Goal: Task Accomplishment & Management: Use online tool/utility

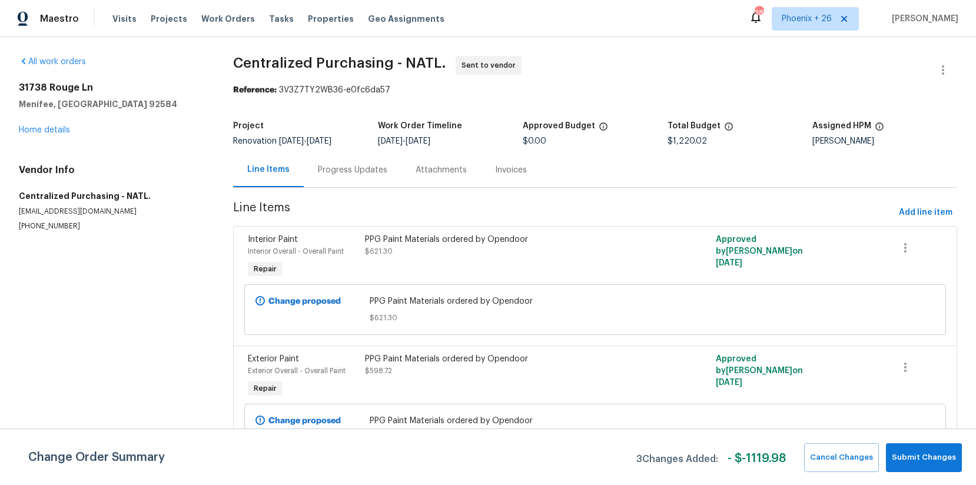
click at [201, 24] on span "Work Orders" at bounding box center [228, 19] width 54 height 12
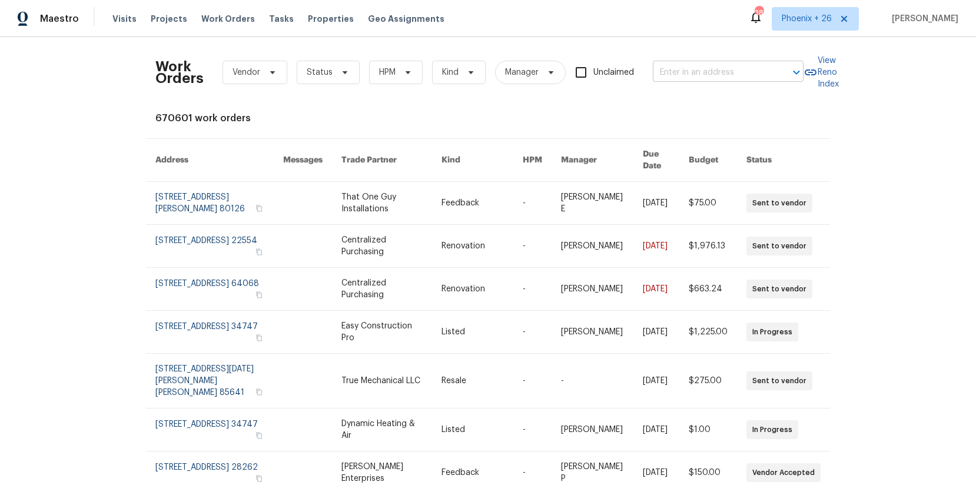
click at [673, 64] on input "text" at bounding box center [712, 73] width 118 height 18
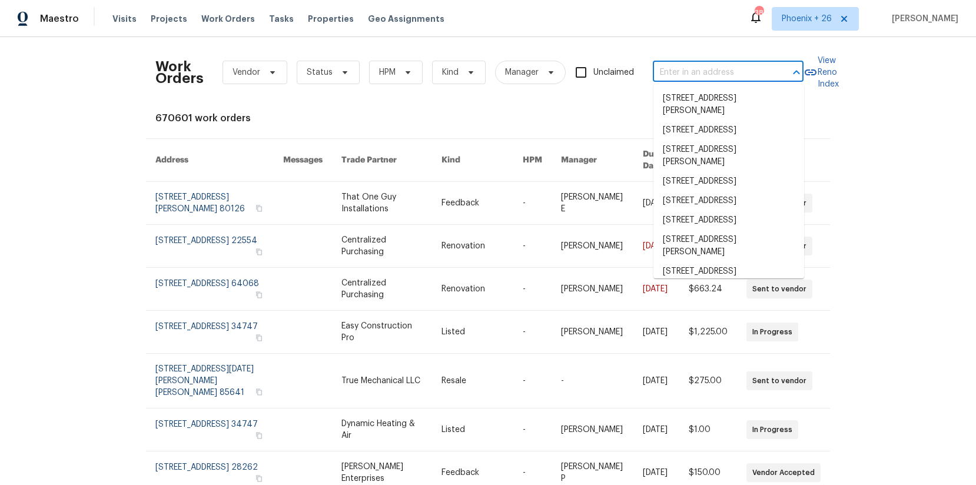
paste input "[STREET_ADDRESS]"
type input "[STREET_ADDRESS]"
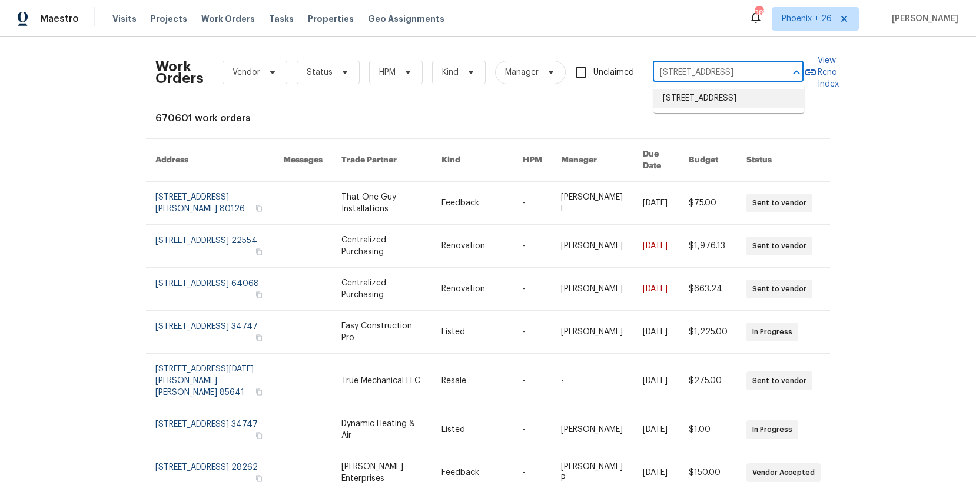
click at [718, 100] on li "[STREET_ADDRESS]" at bounding box center [728, 98] width 151 height 19
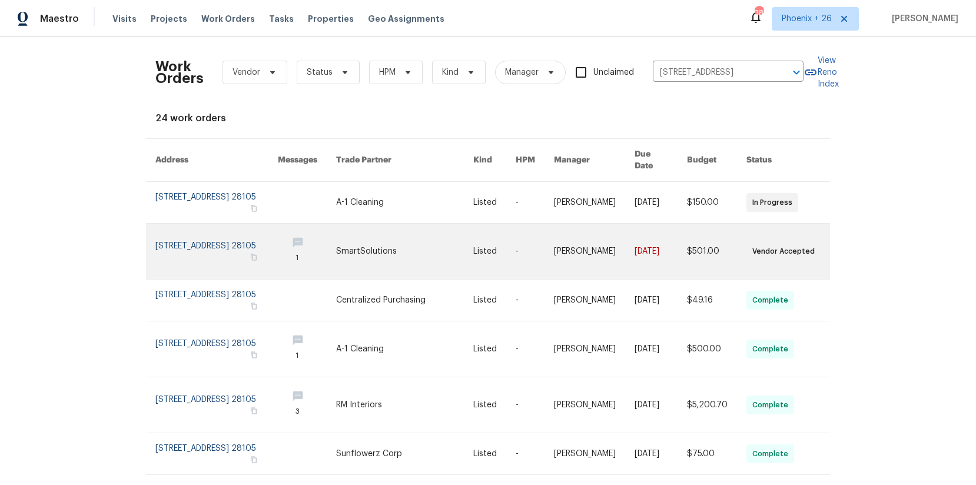
click at [401, 235] on link at bounding box center [404, 251] width 137 height 55
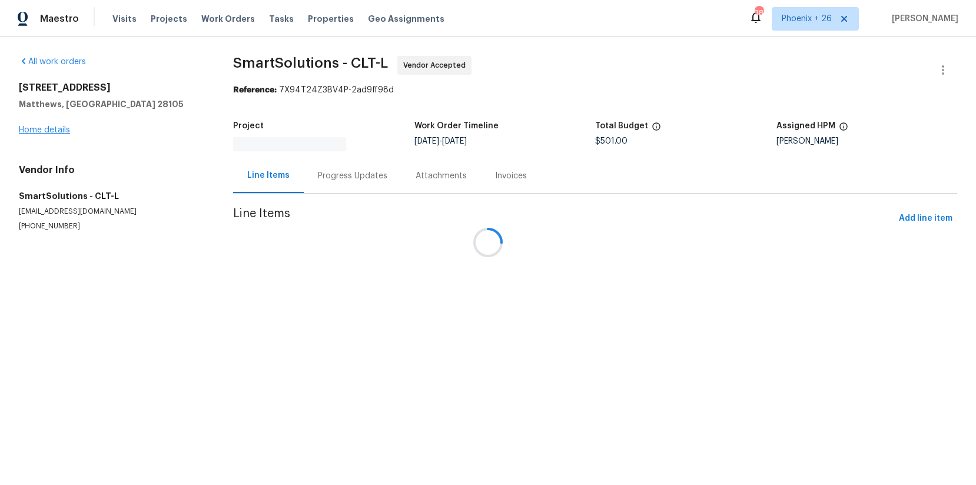
click at [52, 129] on div "[STREET_ADDRESS] Home details" at bounding box center [112, 109] width 186 height 54
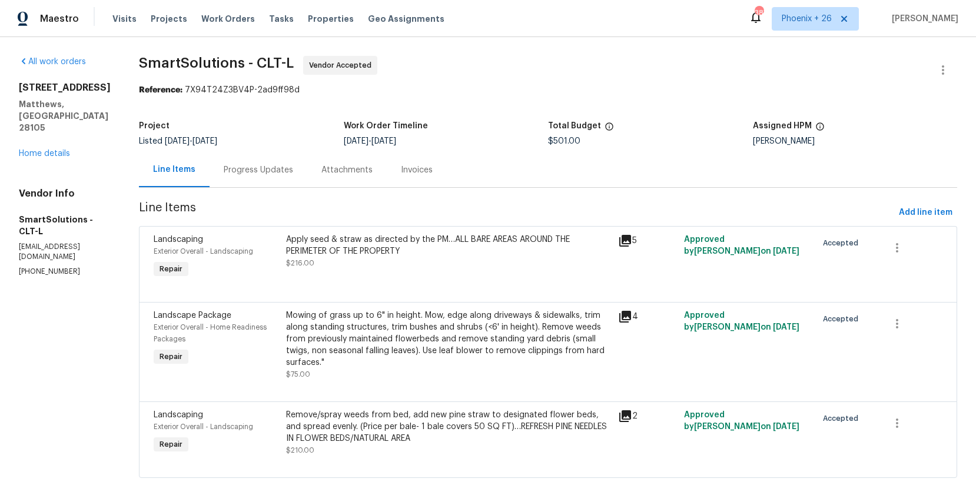
drag, startPoint x: 66, startPoint y: 149, endPoint x: 52, endPoint y: 135, distance: 19.1
click at [65, 148] on div "All work orders [STREET_ADDRESS][PERSON_NAME] Home details Vendor Info SmartSol…" at bounding box center [65, 166] width 92 height 221
click at [53, 136] on div "[STREET_ADDRESS] Home details" at bounding box center [65, 121] width 92 height 78
click at [55, 150] on link "Home details" at bounding box center [44, 154] width 51 height 8
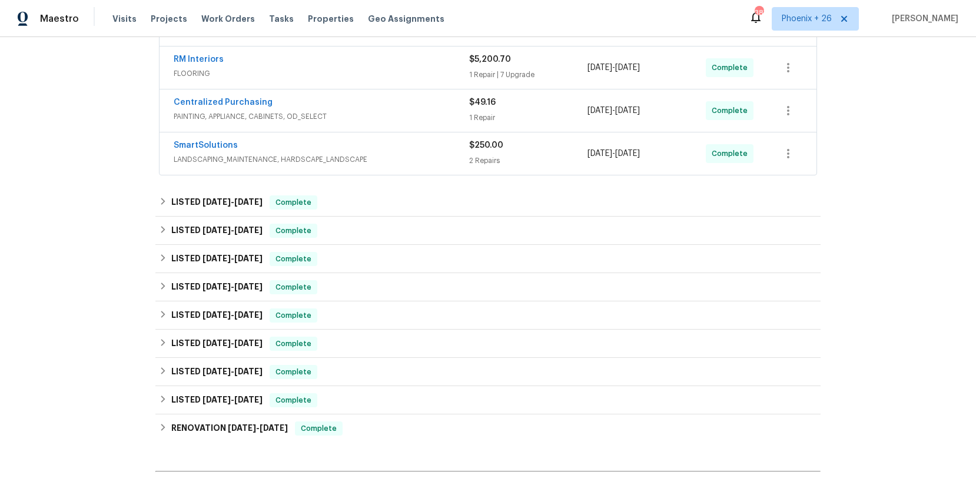
scroll to position [483, 0]
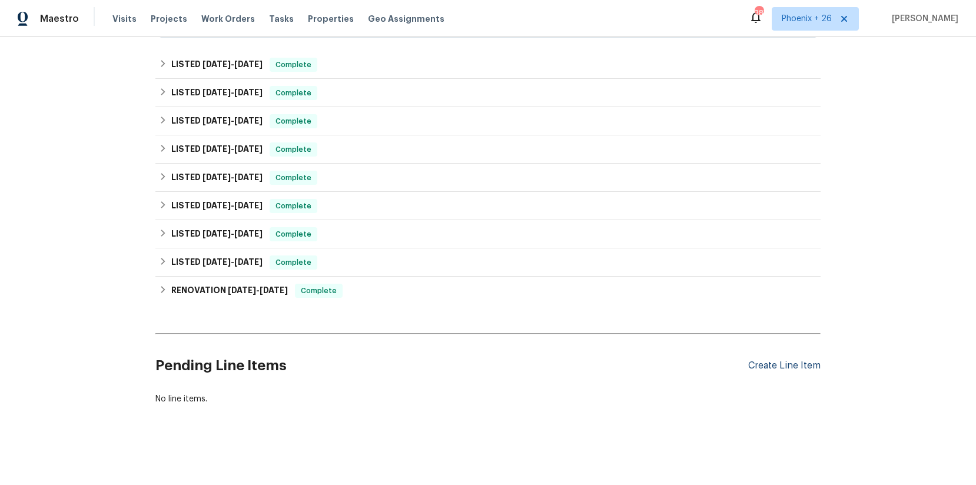
drag, startPoint x: 770, startPoint y: 354, endPoint x: 770, endPoint y: 367, distance: 13.0
click at [770, 354] on div "Pending Line Items Create Line Item" at bounding box center [487, 366] width 665 height 55
click at [770, 366] on div "Create Line Item" at bounding box center [784, 365] width 72 height 11
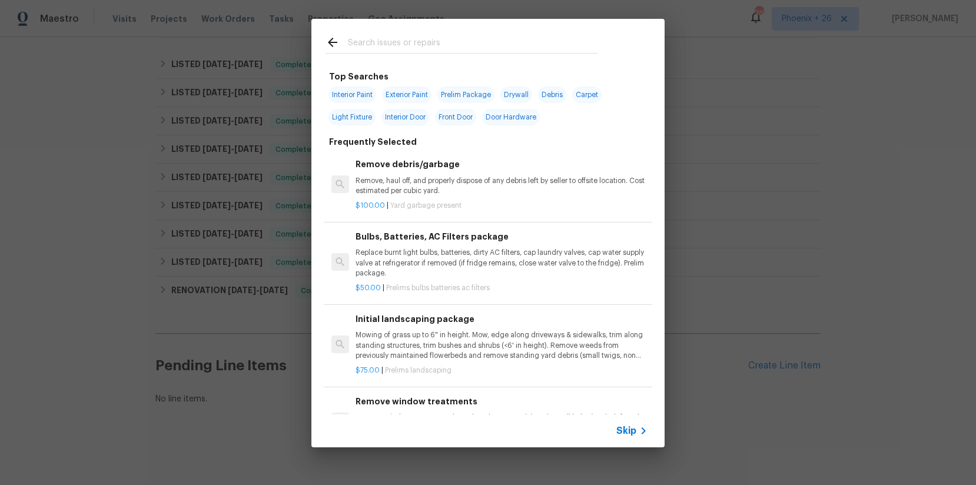
click at [480, 45] on input "text" at bounding box center [473, 44] width 250 height 18
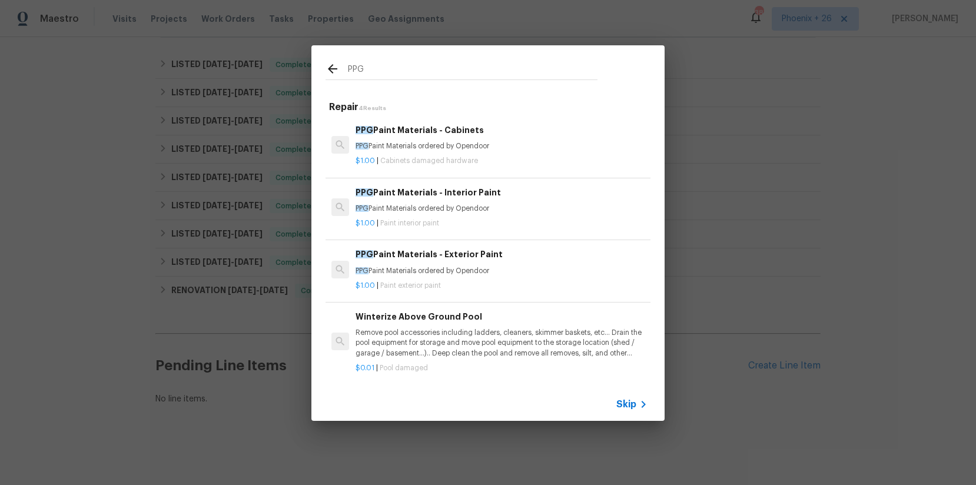
type input "PPG"
click at [544, 207] on p "PPG Paint Materials ordered by Opendoor" at bounding box center [502, 209] width 292 height 10
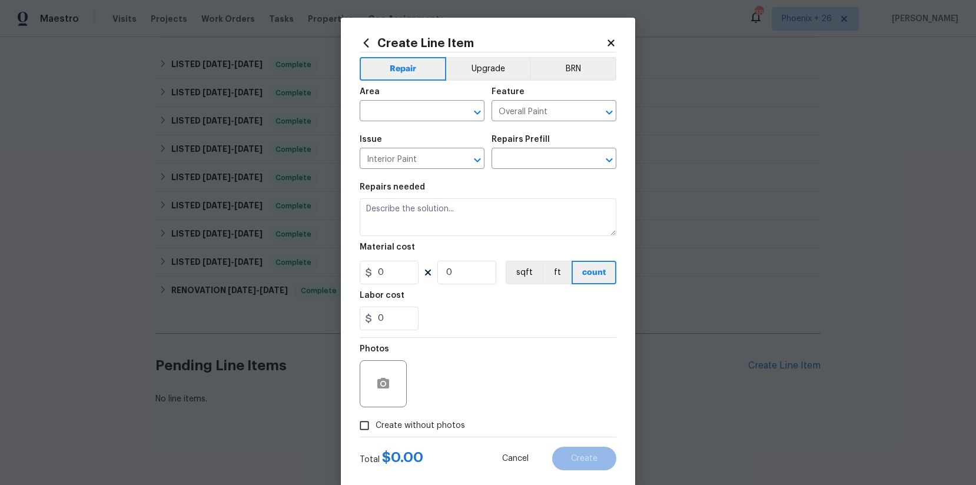
type input "PPG Paint Materials - Interior Paint $1.00"
type textarea "PPG Paint Materials ordered by Opendoor"
type input "1"
click at [416, 117] on input "text" at bounding box center [406, 112] width 92 height 18
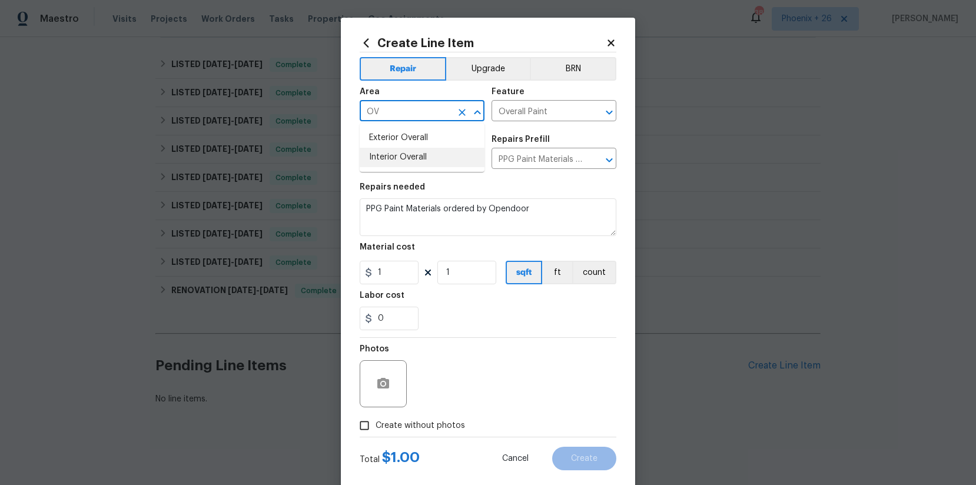
drag, startPoint x: 427, startPoint y: 159, endPoint x: 430, endPoint y: 187, distance: 27.8
click at [427, 159] on li "Interior Overall" at bounding box center [422, 157] width 125 height 19
type input "Interior Overall"
click at [399, 272] on input "1" at bounding box center [389, 273] width 59 height 24
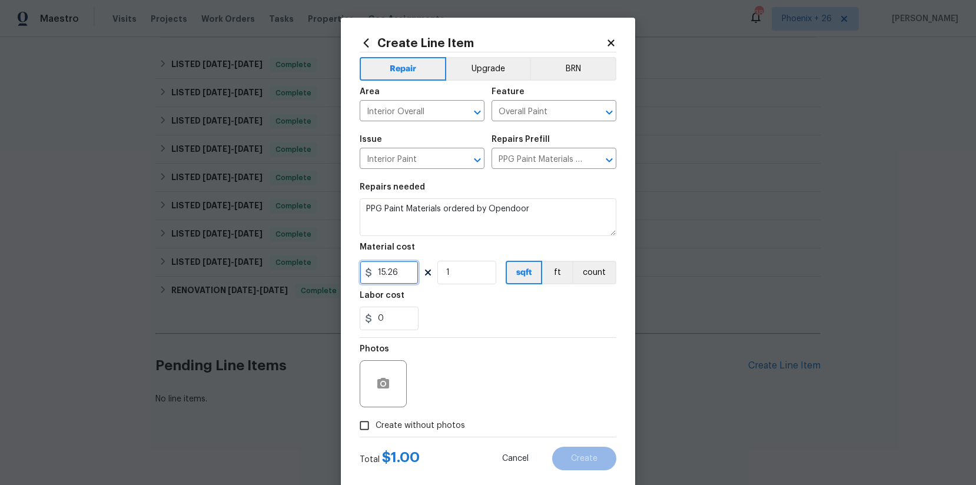
type input "15.26"
click at [460, 417] on label "Create without photos" at bounding box center [409, 425] width 112 height 22
click at [376, 417] on input "Create without photos" at bounding box center [364, 425] width 22 height 22
checkbox input "true"
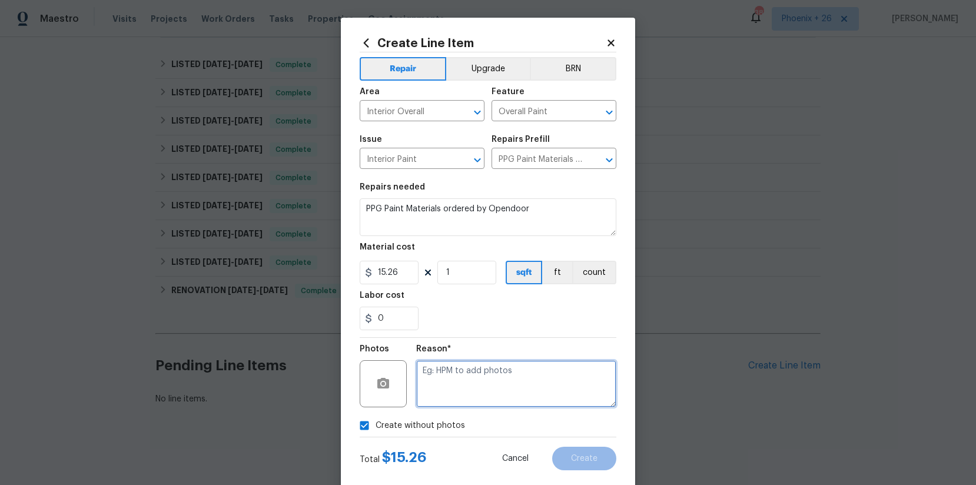
click at [464, 393] on textarea at bounding box center [516, 383] width 200 height 47
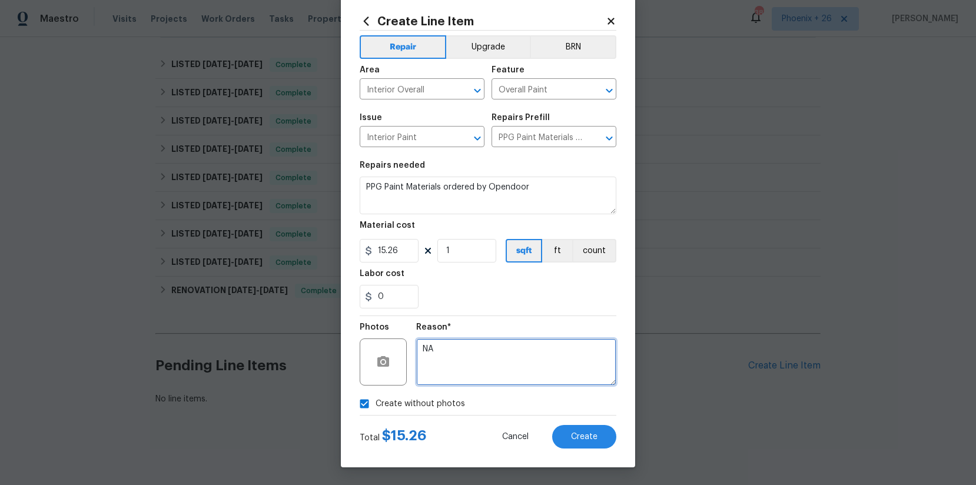
type textarea "NA"
click at [571, 423] on div "Total $ 15.26 Cancel Create" at bounding box center [488, 432] width 257 height 33
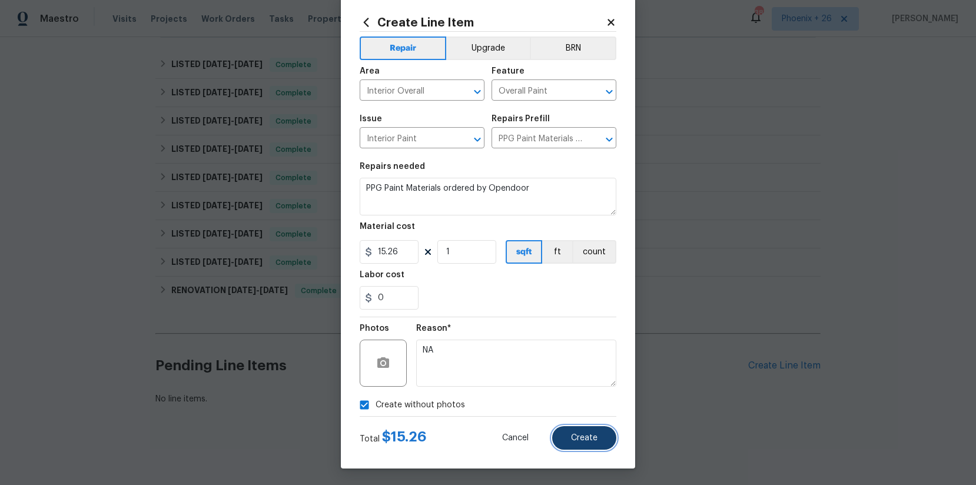
click at [570, 430] on button "Create" at bounding box center [584, 438] width 64 height 24
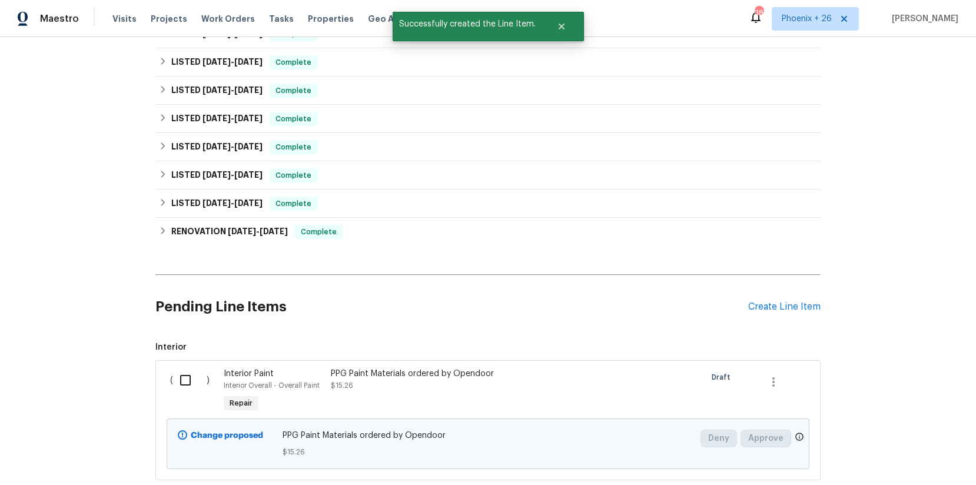
scroll to position [568, 0]
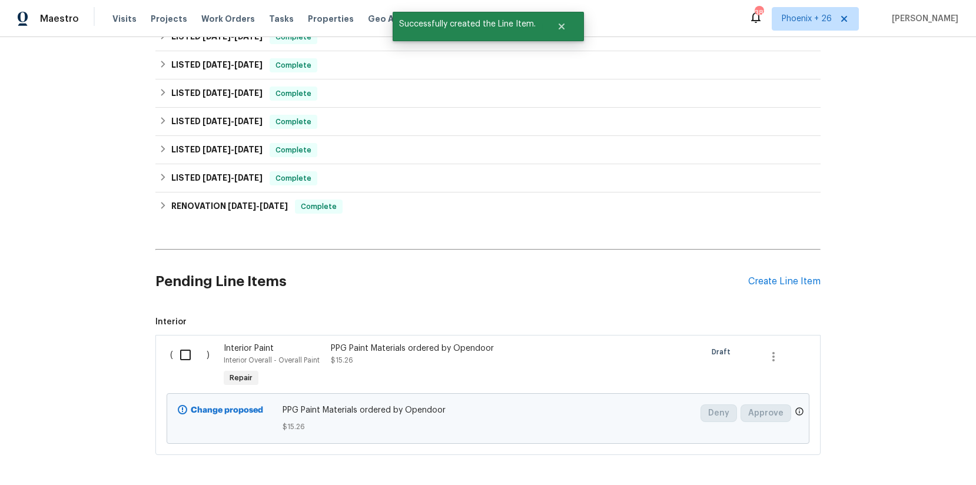
drag, startPoint x: 188, startPoint y: 356, endPoint x: 373, endPoint y: 419, distance: 195.1
click at [190, 358] on input "checkbox" at bounding box center [190, 355] width 34 height 25
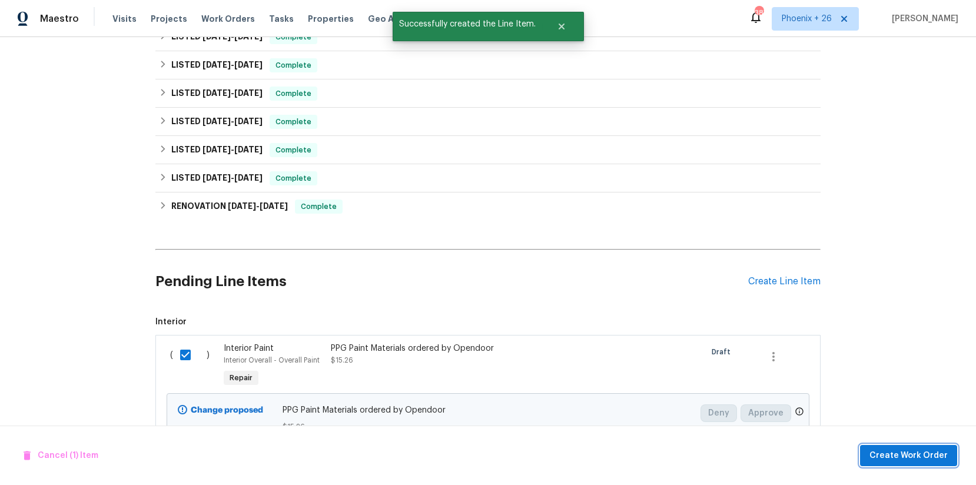
click at [870, 445] on button "Create Work Order" at bounding box center [908, 456] width 97 height 22
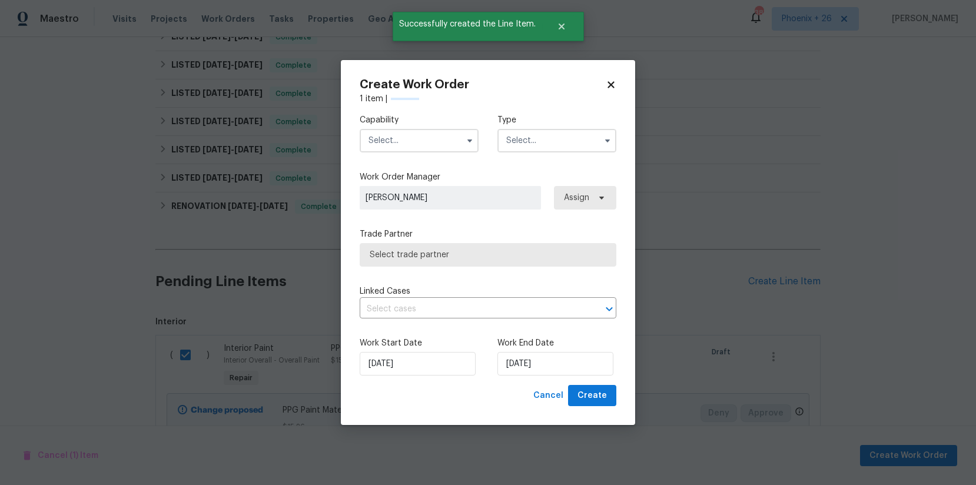
checkbox input "false"
click at [443, 148] on input "text" at bounding box center [419, 141] width 119 height 24
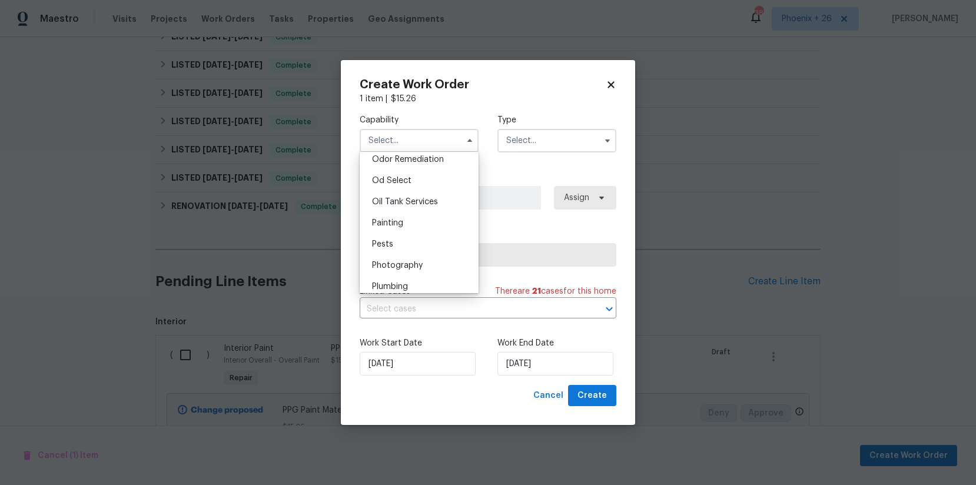
scroll to position [948, 0]
click at [427, 203] on div "Painting" at bounding box center [419, 206] width 113 height 21
type input "Painting"
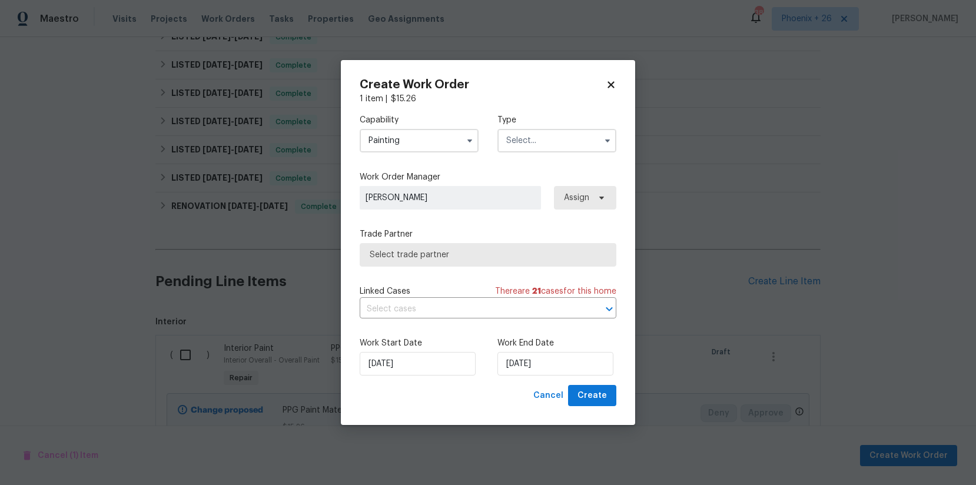
click at [525, 149] on input "text" at bounding box center [556, 141] width 119 height 24
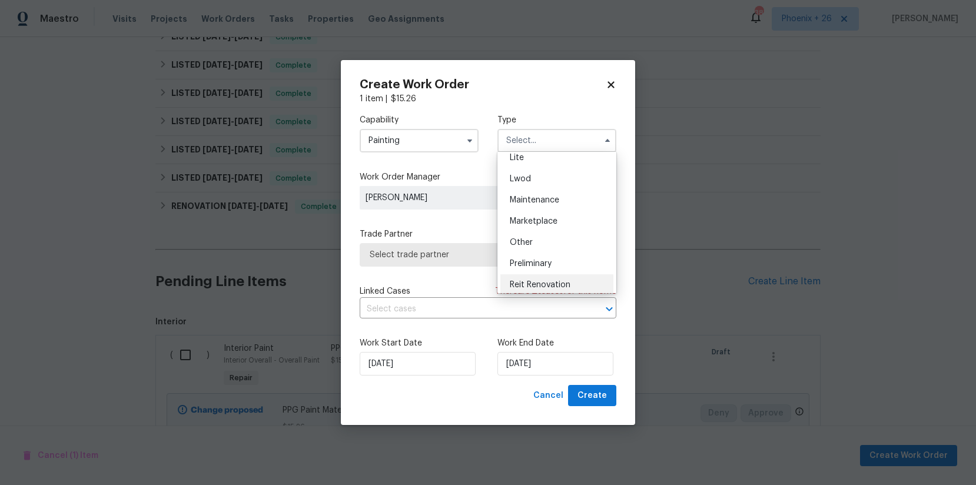
scroll to position [267, 0]
click at [536, 205] on div "Resale" at bounding box center [556, 215] width 113 height 21
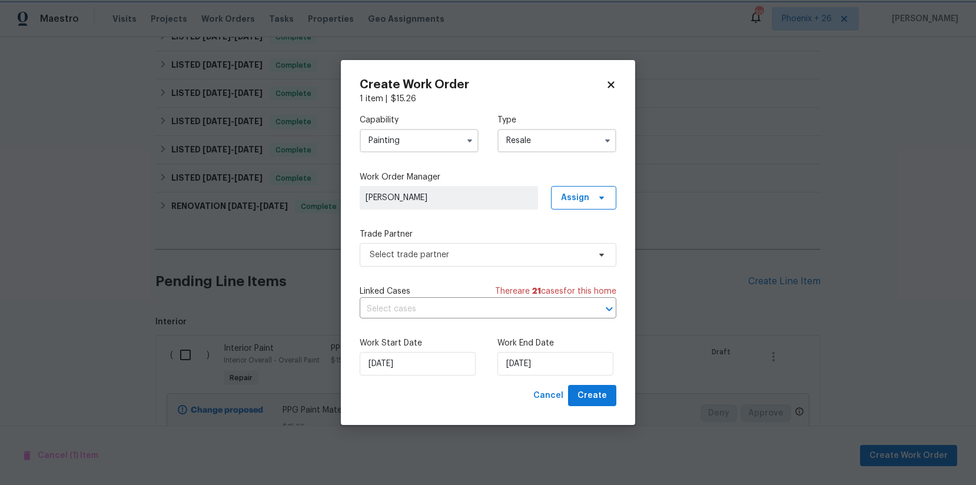
scroll to position [0, 0]
click at [526, 137] on input "Resale" at bounding box center [556, 141] width 119 height 24
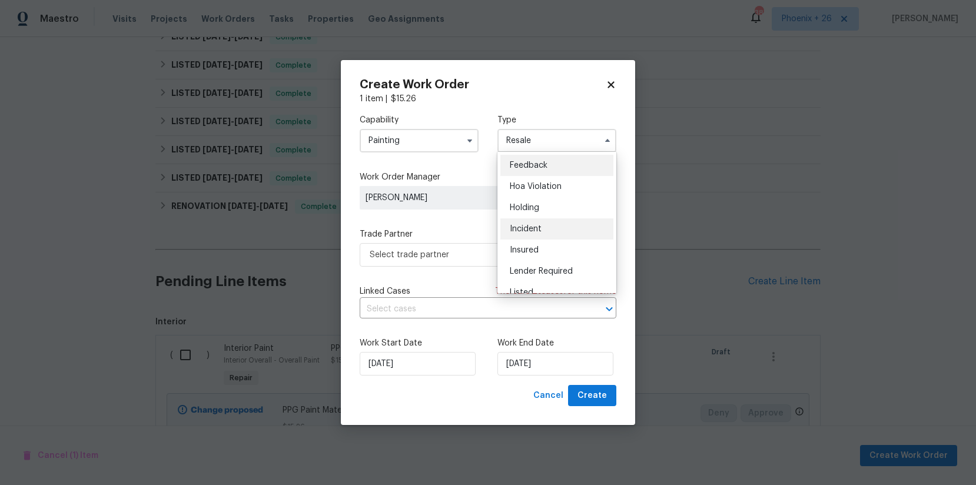
scroll to position [267, 0]
click at [541, 181] on div "Reit Renovation" at bounding box center [556, 173] width 113 height 21
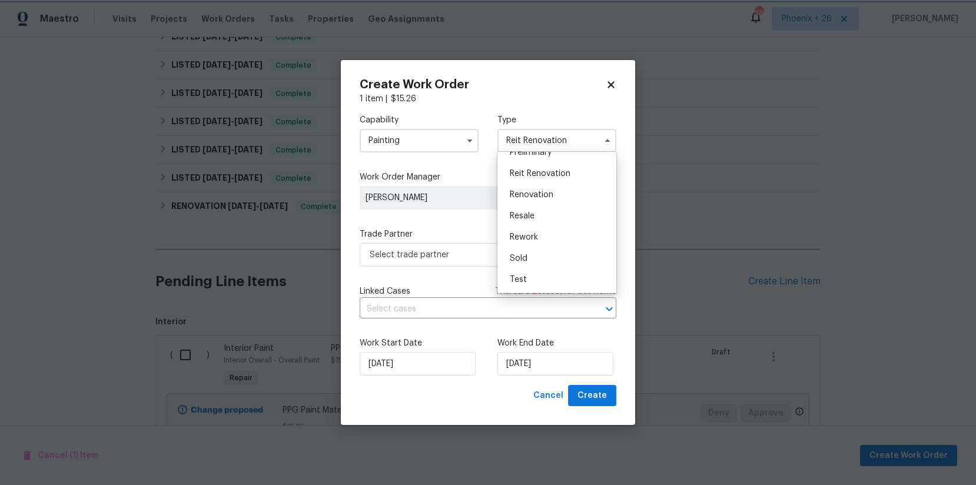
scroll to position [0, 0]
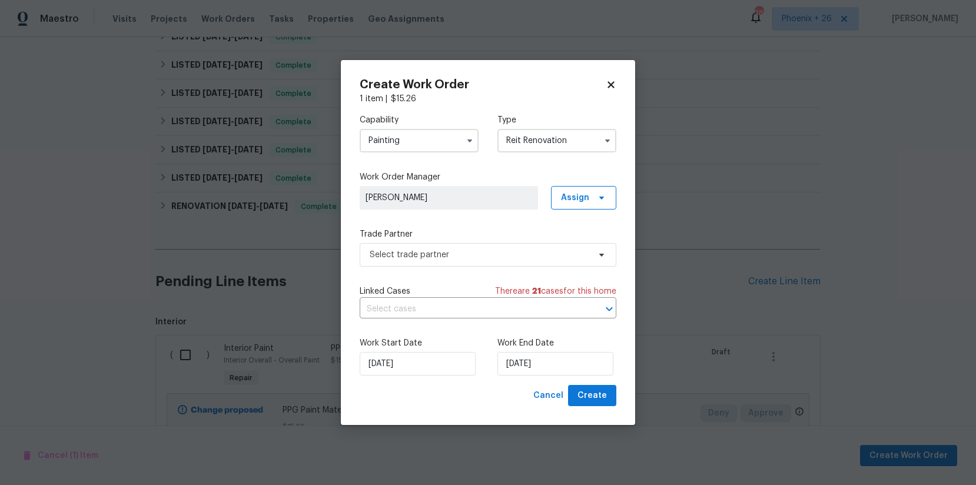
drag, startPoint x: 535, startPoint y: 137, endPoint x: 536, endPoint y: 143, distance: 6.0
click at [536, 138] on input "Reit Renovation" at bounding box center [556, 141] width 119 height 24
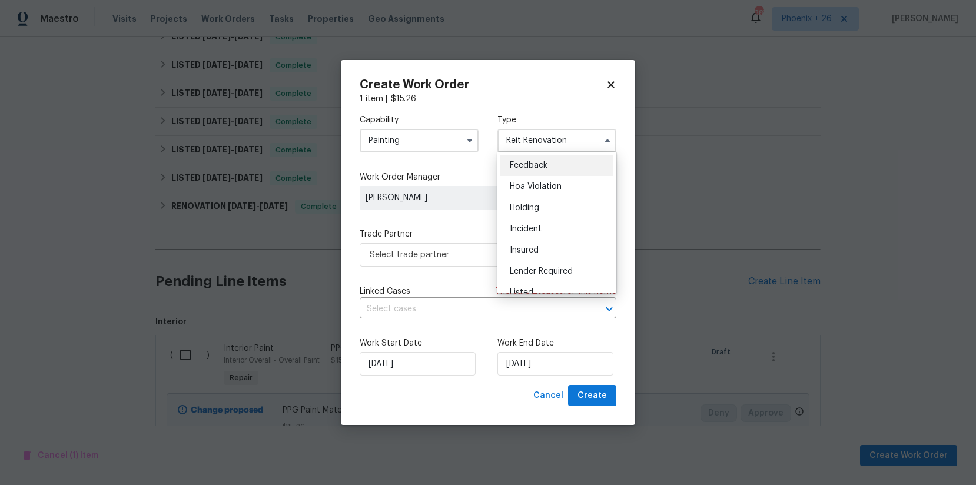
scroll to position [267, 0]
click at [545, 208] on div "Resale" at bounding box center [556, 215] width 113 height 21
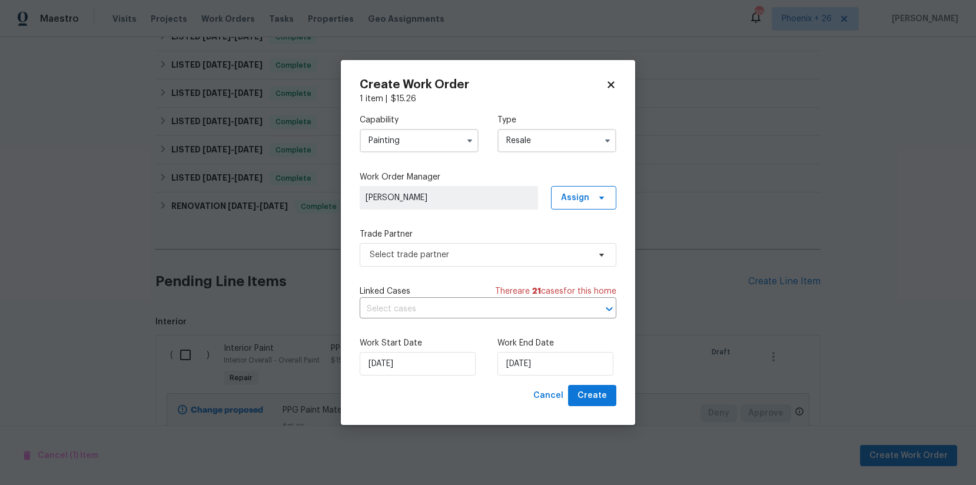
click at [536, 150] on input "Resale" at bounding box center [556, 141] width 119 height 24
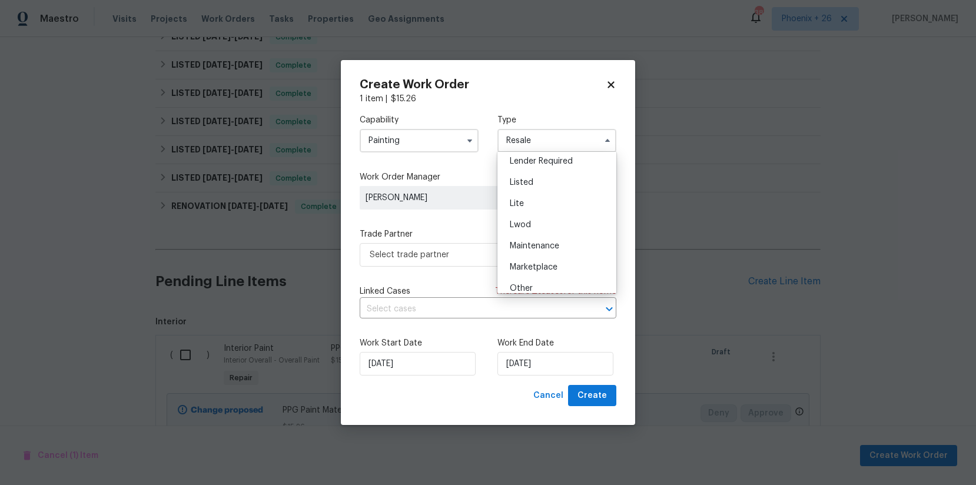
scroll to position [98, 0]
click at [543, 201] on div "Listed" at bounding box center [556, 194] width 113 height 21
type input "Listed"
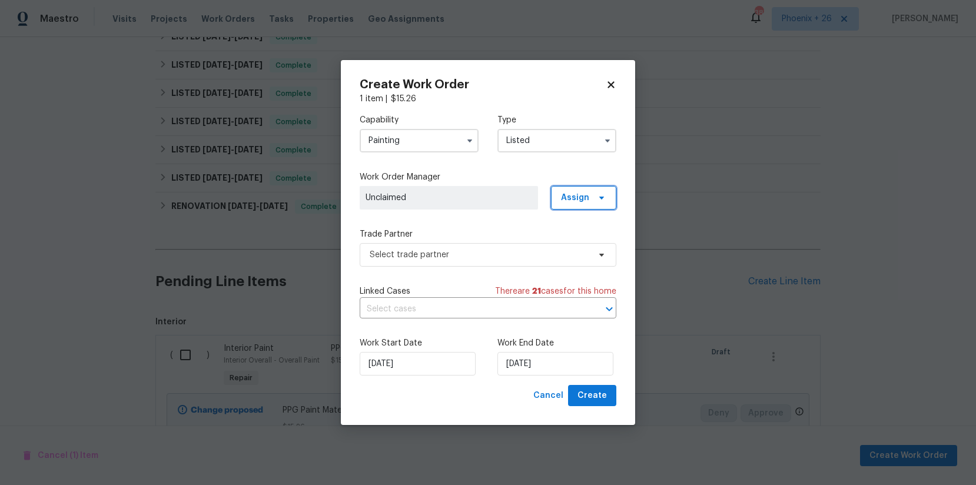
click at [609, 190] on span "Assign" at bounding box center [583, 198] width 65 height 24
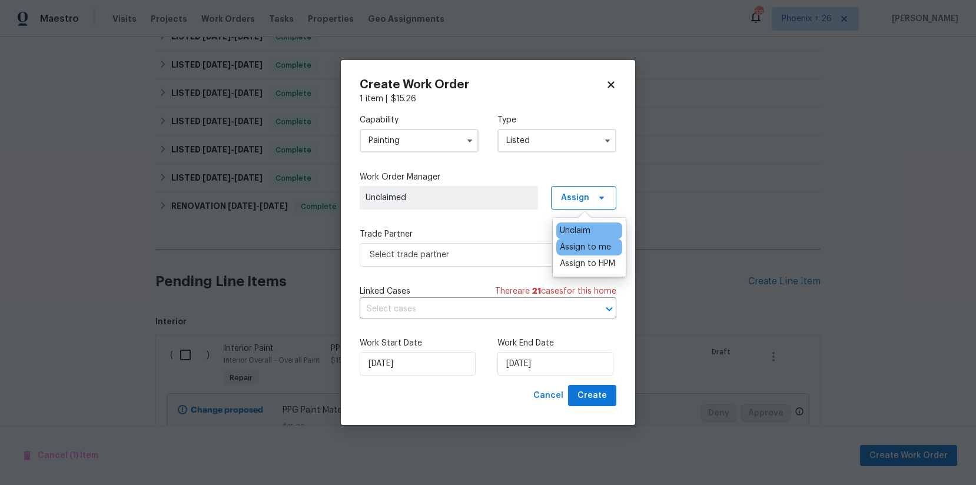
click at [590, 240] on div "Assign to me" at bounding box center [589, 247] width 66 height 16
click at [469, 244] on span "Select trade partner" at bounding box center [488, 255] width 257 height 24
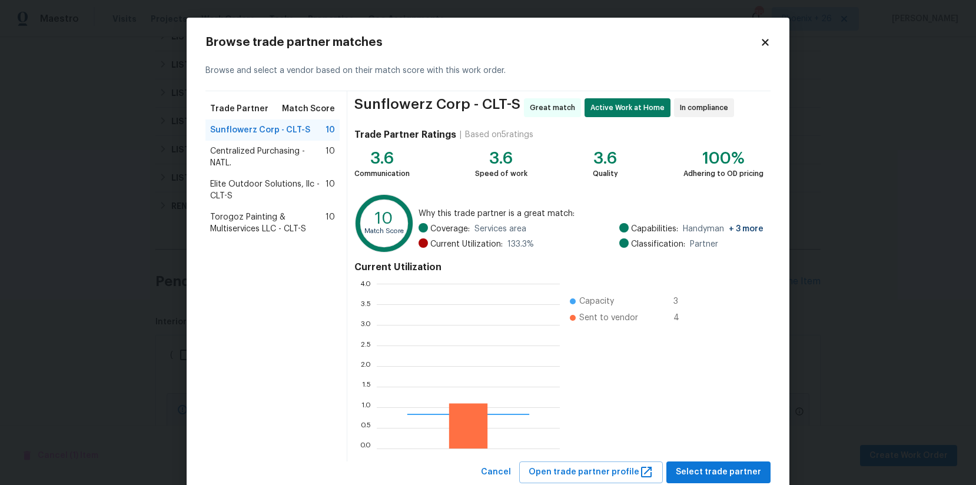
scroll to position [165, 183]
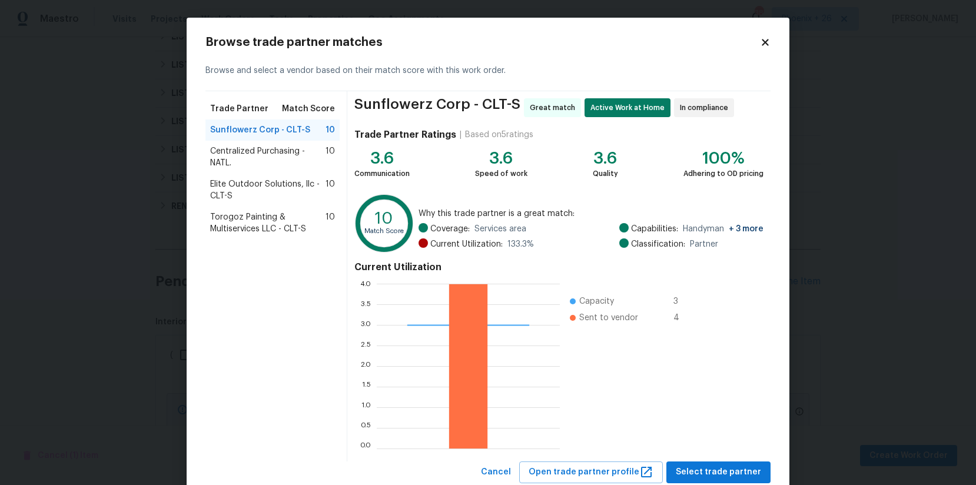
click at [293, 175] on div "Elite Outdoor Solutions, llc - CLT-S 10" at bounding box center [272, 190] width 134 height 33
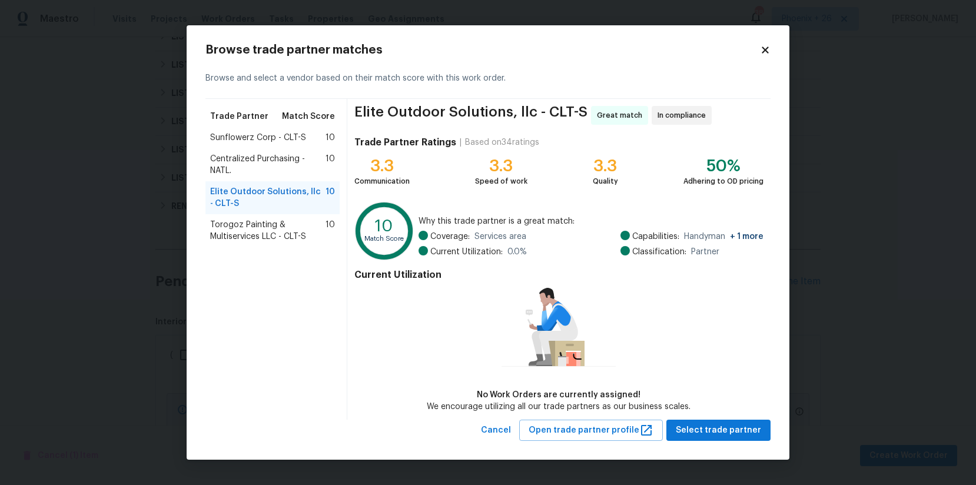
click at [276, 157] on span "Centralized Purchasing - NATL." at bounding box center [267, 165] width 115 height 24
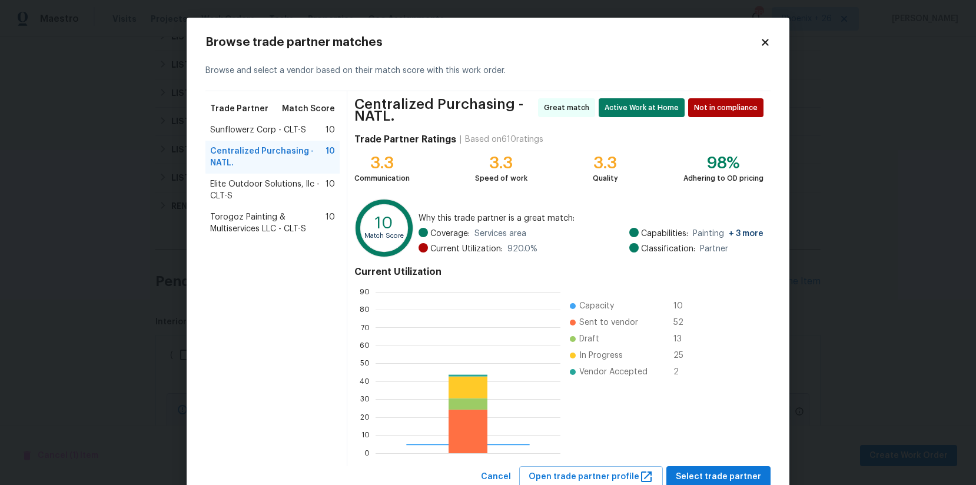
scroll to position [165, 185]
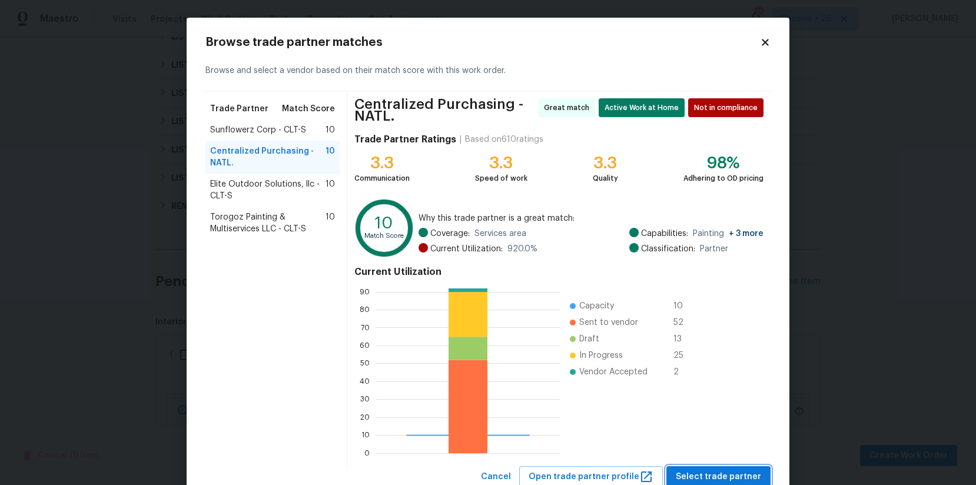
drag, startPoint x: 745, startPoint y: 472, endPoint x: 753, endPoint y: 471, distance: 7.7
click at [746, 472] on span "Select trade partner" at bounding box center [718, 477] width 85 height 15
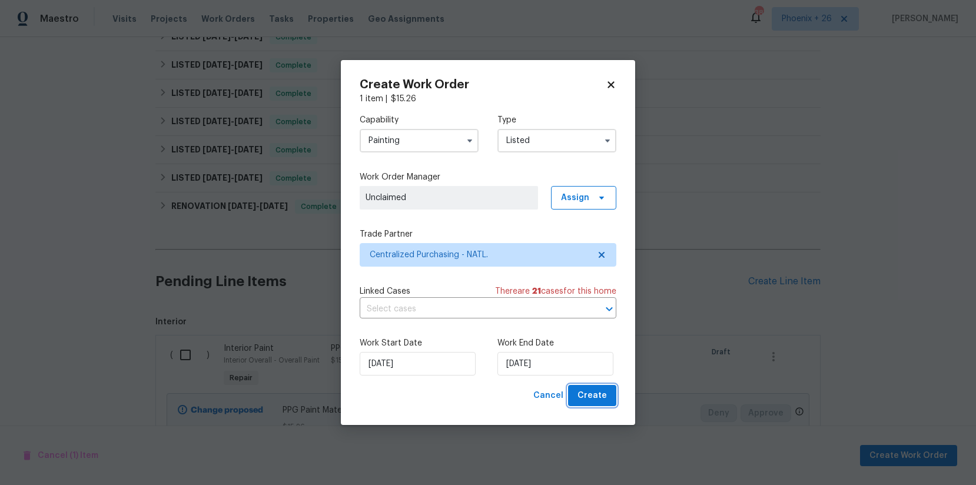
click at [602, 399] on span "Create" at bounding box center [592, 396] width 29 height 15
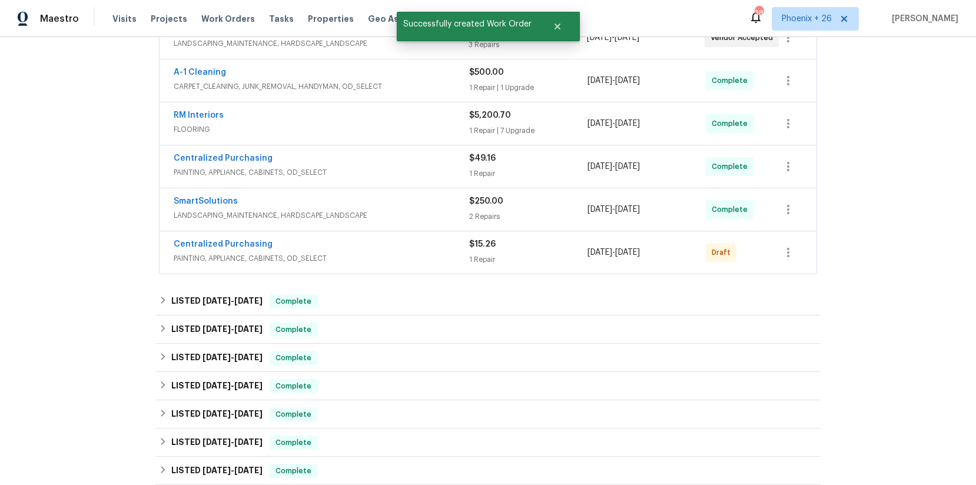
scroll to position [272, 0]
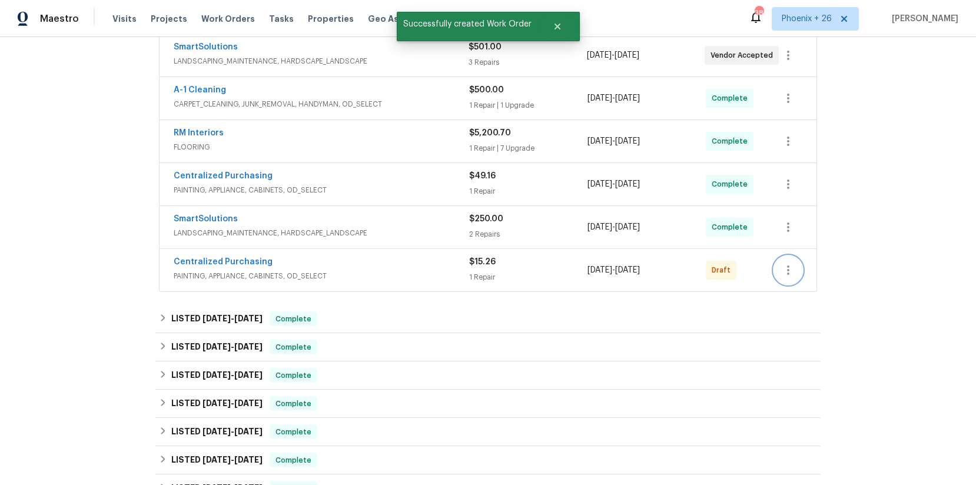
click at [784, 274] on icon "button" at bounding box center [788, 270] width 14 height 14
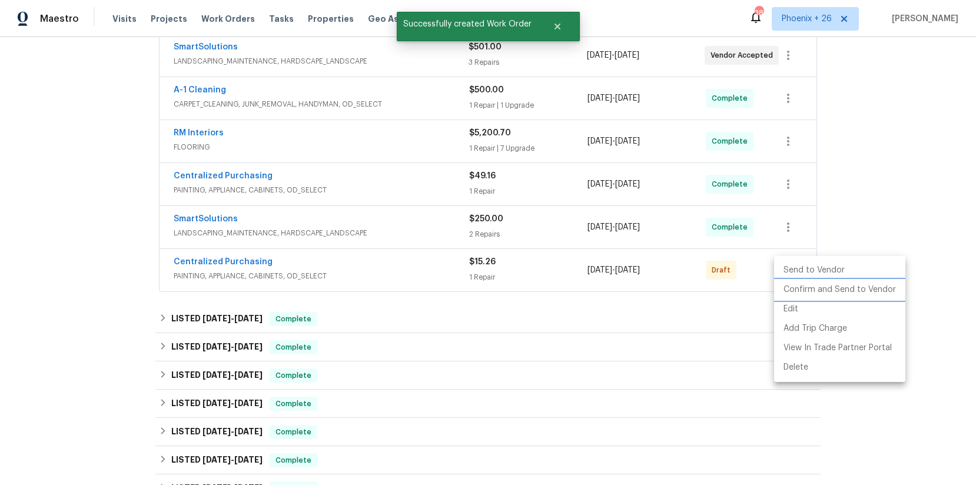
click at [788, 283] on li "Confirm and Send to Vendor" at bounding box center [839, 289] width 131 height 19
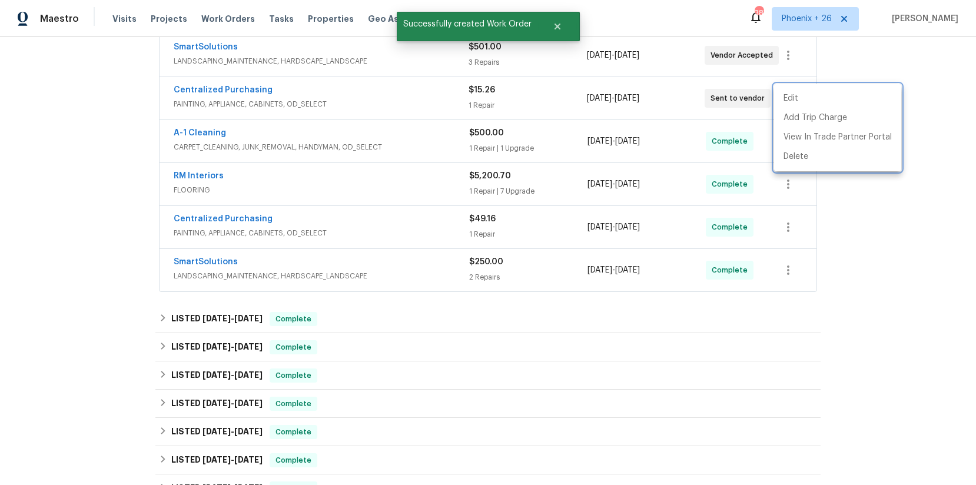
drag, startPoint x: 251, startPoint y: 86, endPoint x: 244, endPoint y: 88, distance: 7.9
click at [251, 86] on div at bounding box center [488, 242] width 976 height 485
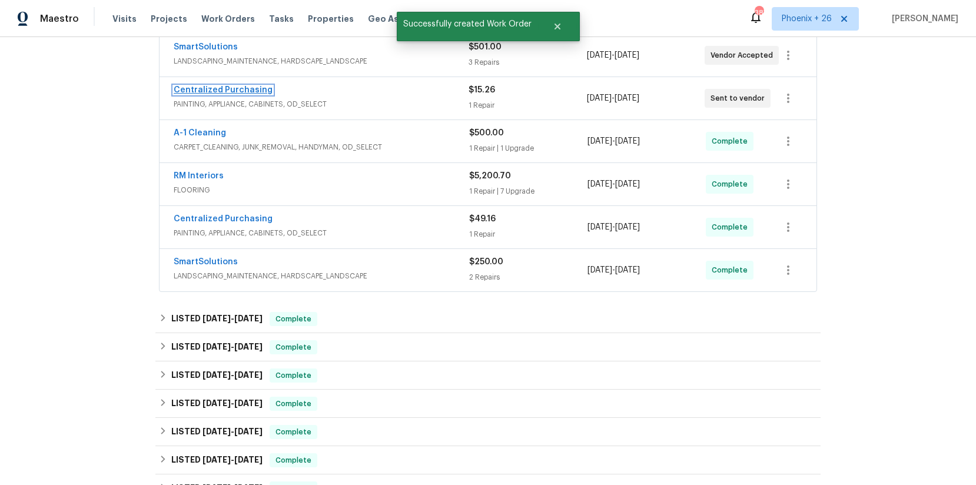
click at [243, 88] on link "Centralized Purchasing" at bounding box center [223, 90] width 99 height 8
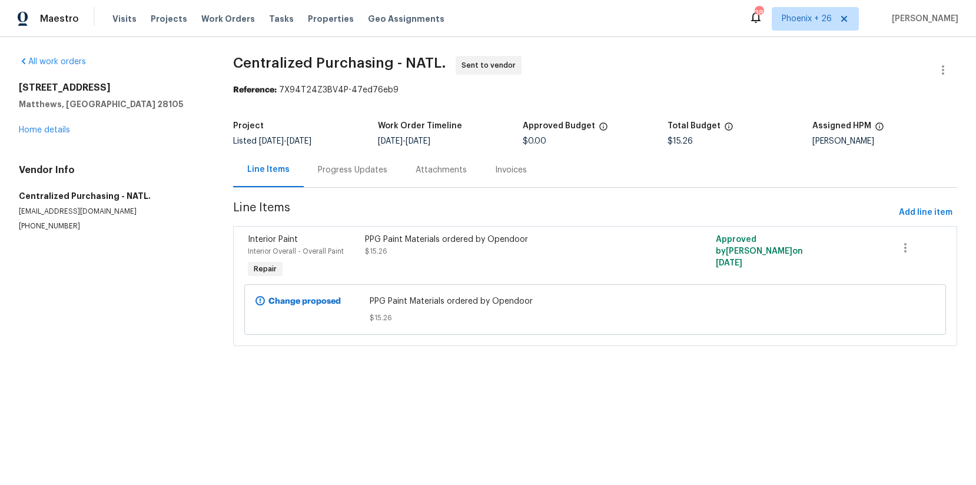
click at [207, 25] on div "Visits Projects Work Orders Tasks Properties Geo Assignments" at bounding box center [285, 19] width 346 height 24
click at [211, 22] on span "Work Orders" at bounding box center [228, 19] width 54 height 12
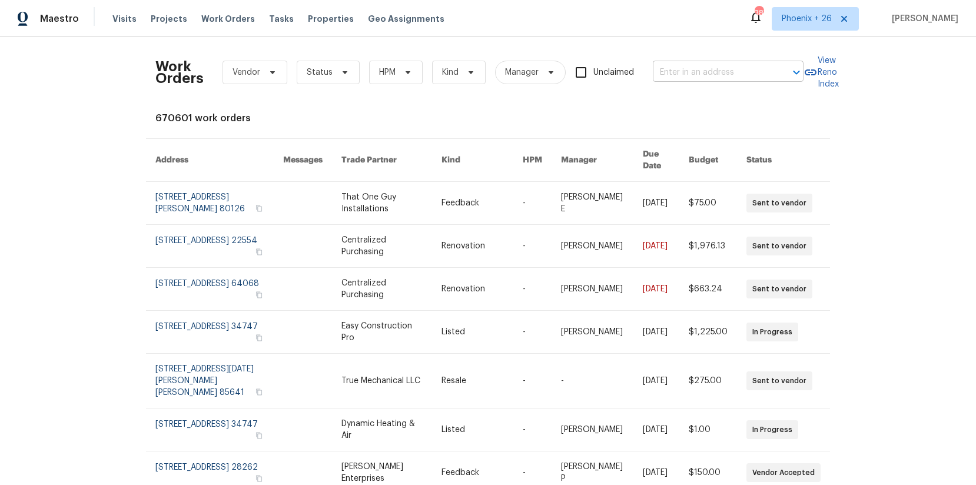
drag, startPoint x: 812, startPoint y: 5, endPoint x: 786, endPoint y: 78, distance: 77.5
click at [812, 9] on div "Maestro Visits Projects Work Orders Tasks Properties Geo Assignments 387 [GEOGR…" at bounding box center [488, 18] width 976 height 37
click at [803, 27] on span "Phoenix + 26" at bounding box center [815, 19] width 87 height 24
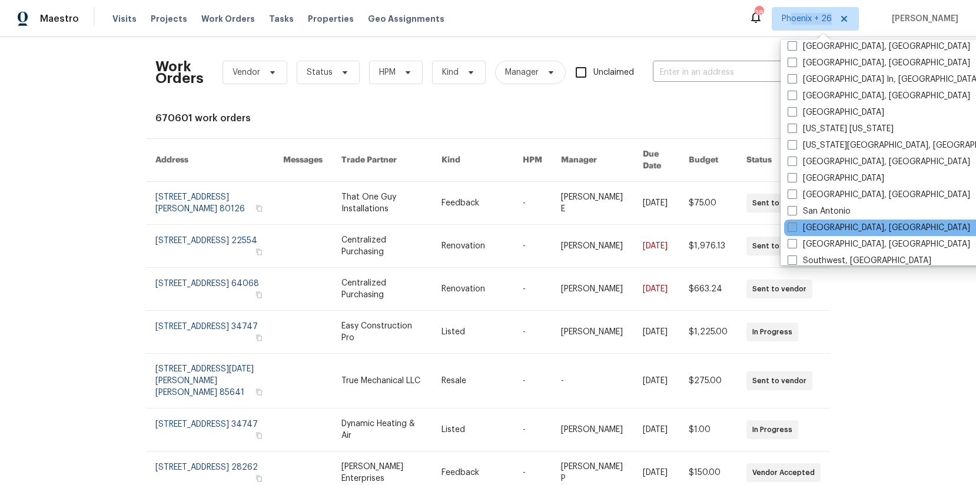
scroll to position [789, 0]
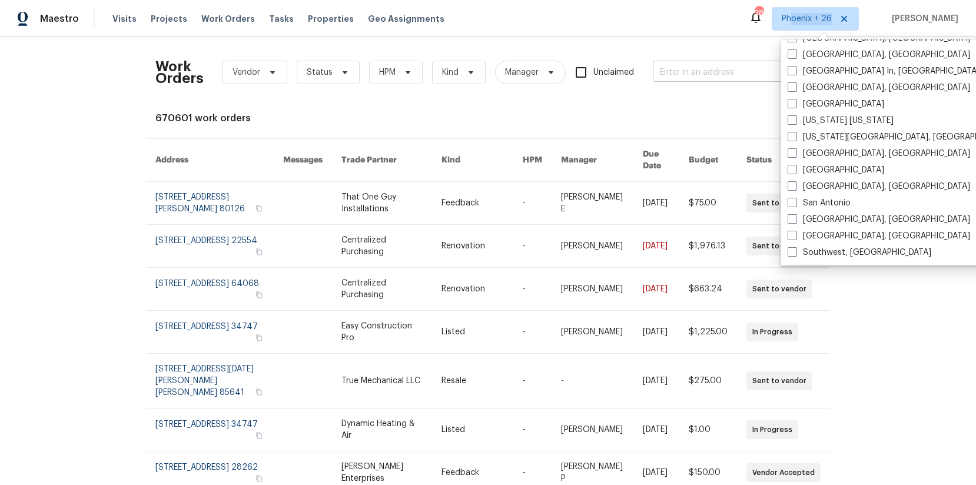
click at [693, 72] on input "text" at bounding box center [712, 73] width 118 height 18
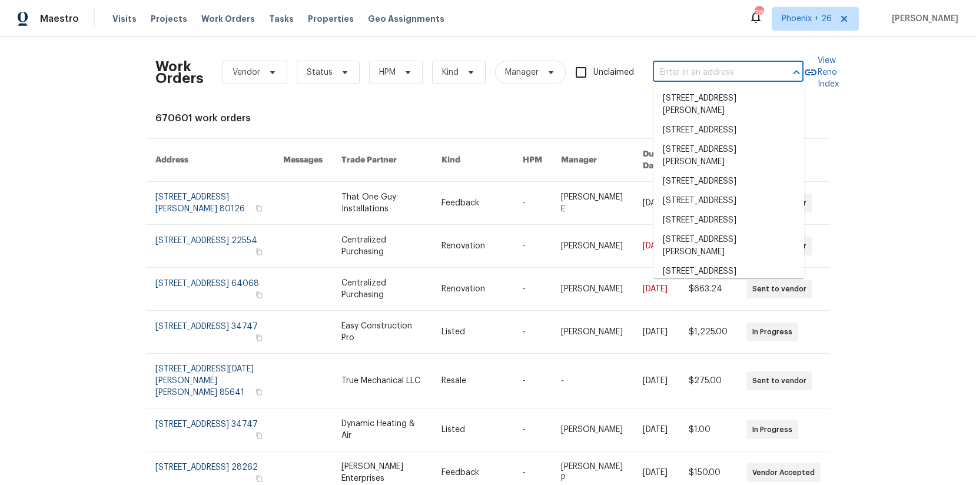
paste input "[STREET_ADDRESS]"
type input "[STREET_ADDRESS]"
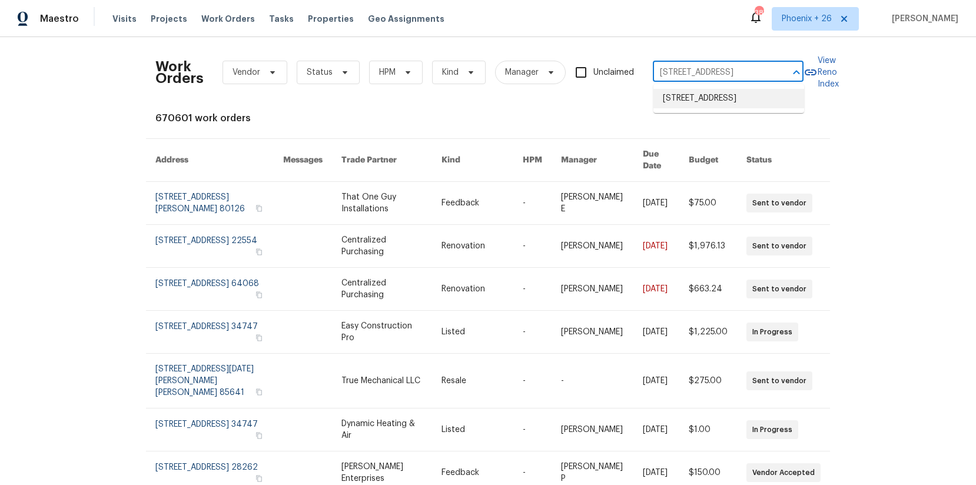
click at [706, 105] on li "[STREET_ADDRESS]" at bounding box center [728, 98] width 151 height 19
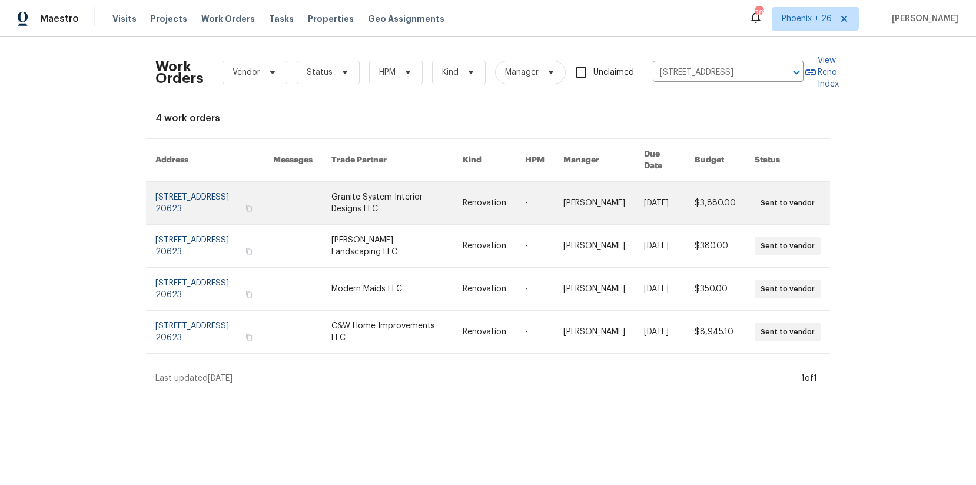
click at [401, 208] on link at bounding box center [396, 203] width 131 height 42
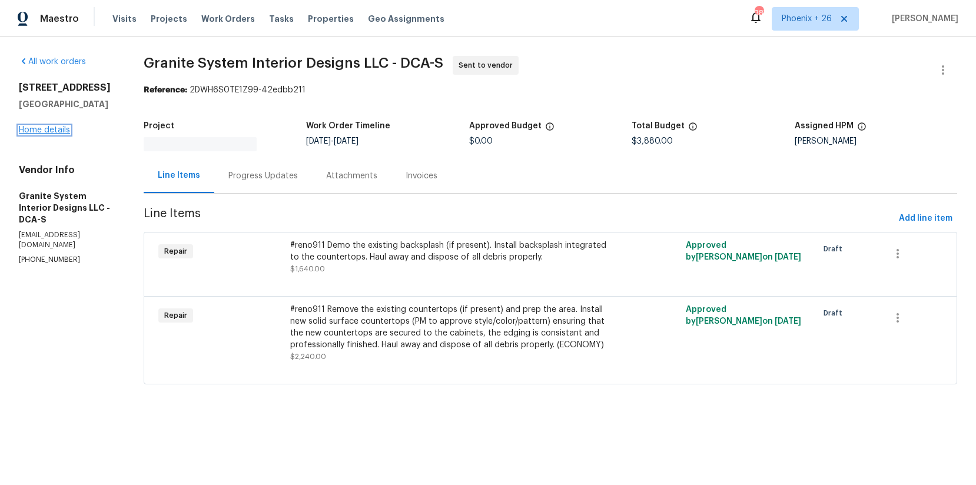
click at [24, 131] on link "Home details" at bounding box center [44, 130] width 51 height 8
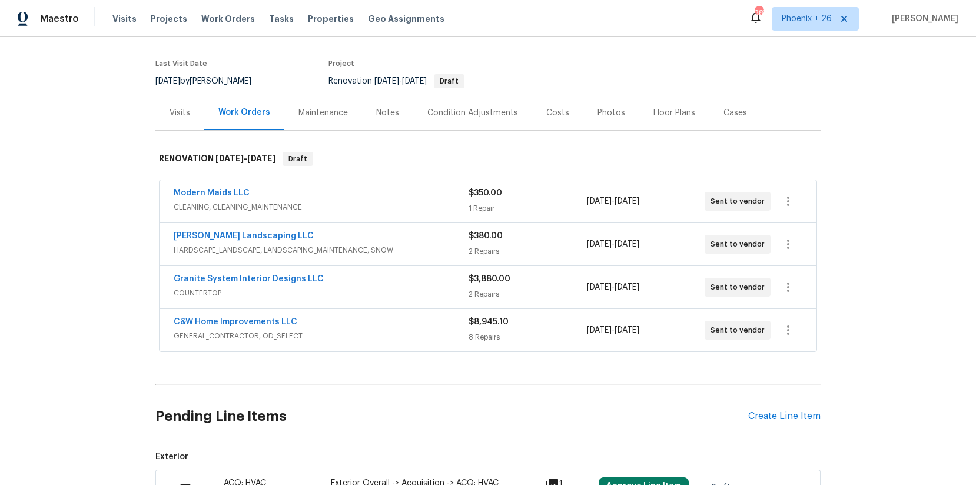
scroll to position [185, 0]
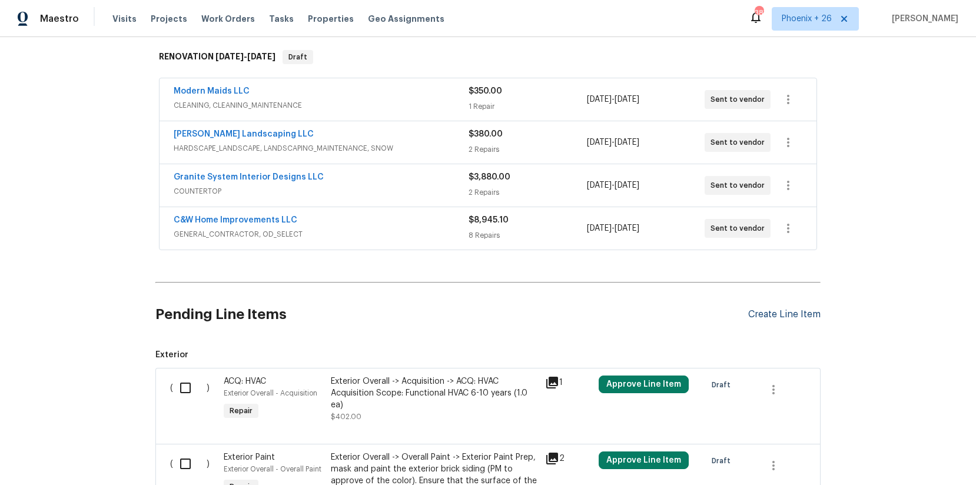
click at [774, 317] on div "Create Line Item" at bounding box center [784, 314] width 72 height 11
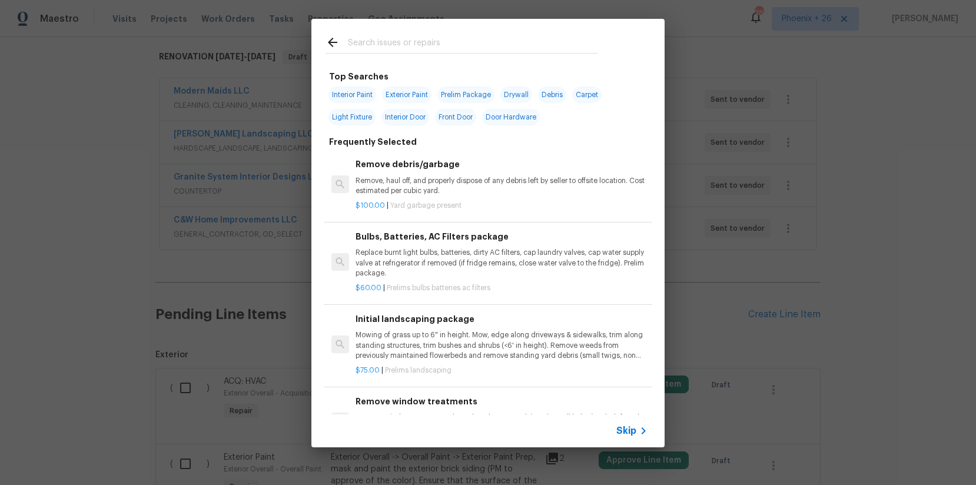
click at [433, 49] on input "text" at bounding box center [473, 44] width 250 height 18
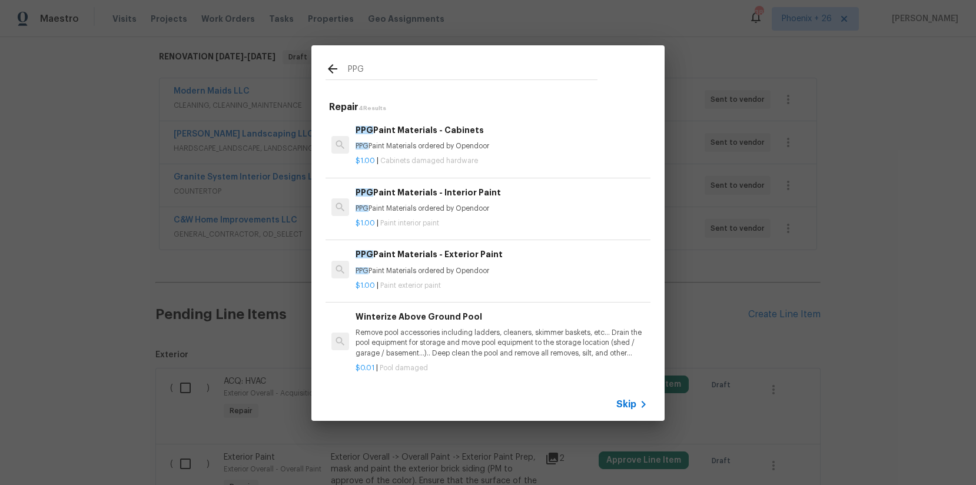
type input "PPG"
click at [510, 195] on h6 "PPG Paint Materials - Interior Paint" at bounding box center [502, 192] width 292 height 13
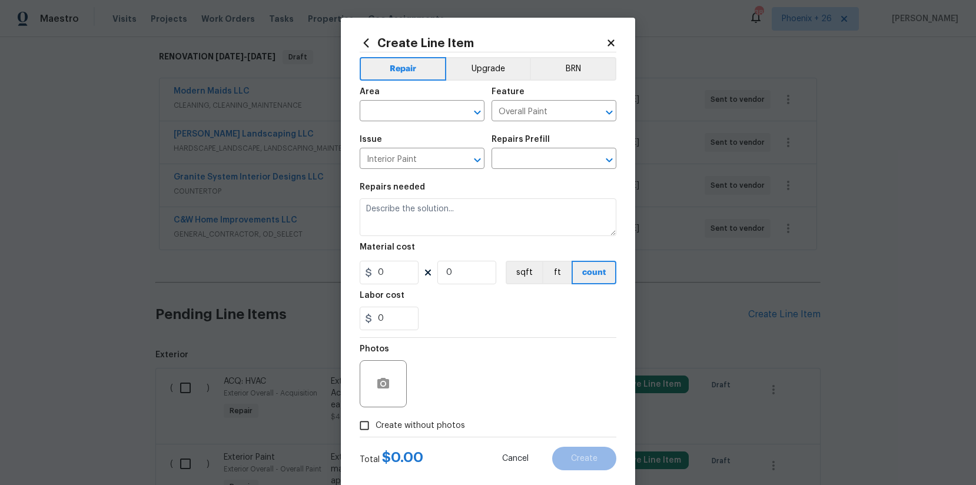
type input "PPG Paint Materials - Interior Paint $1.00"
type textarea "PPG Paint Materials ordered by Opendoor"
type input "1"
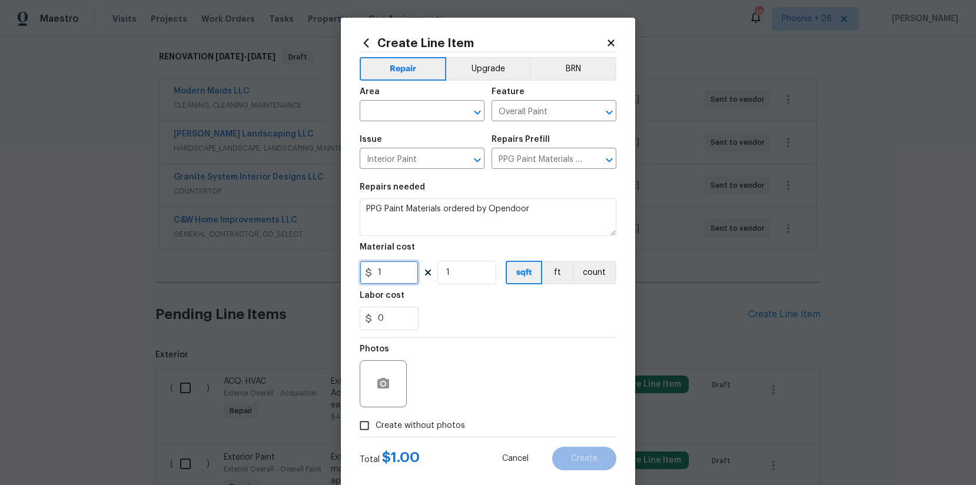
click at [396, 274] on input "1" at bounding box center [389, 273] width 59 height 24
click at [359, 268] on div "Create Line Item Repair Upgrade BRN Area ​ Feature Overall Paint ​ Issue Interi…" at bounding box center [488, 254] width 294 height 472
type input "246.25"
click at [426, 99] on div "Area" at bounding box center [422, 95] width 125 height 15
click at [426, 104] on input "text" at bounding box center [406, 112] width 92 height 18
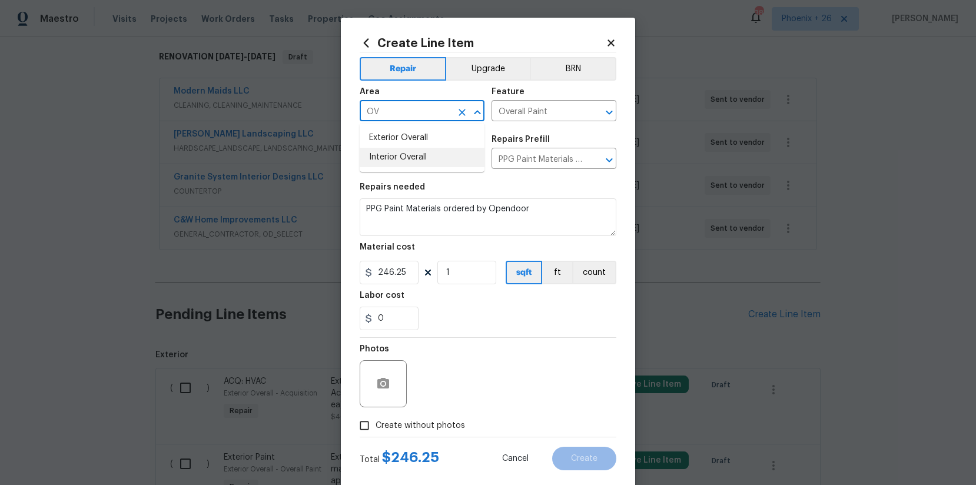
click at [425, 161] on li "Interior Overall" at bounding box center [422, 157] width 125 height 19
type input "Interior Overall"
click at [450, 420] on span "Create without photos" at bounding box center [420, 426] width 89 height 12
click at [376, 420] on input "Create without photos" at bounding box center [364, 425] width 22 height 22
checkbox input "true"
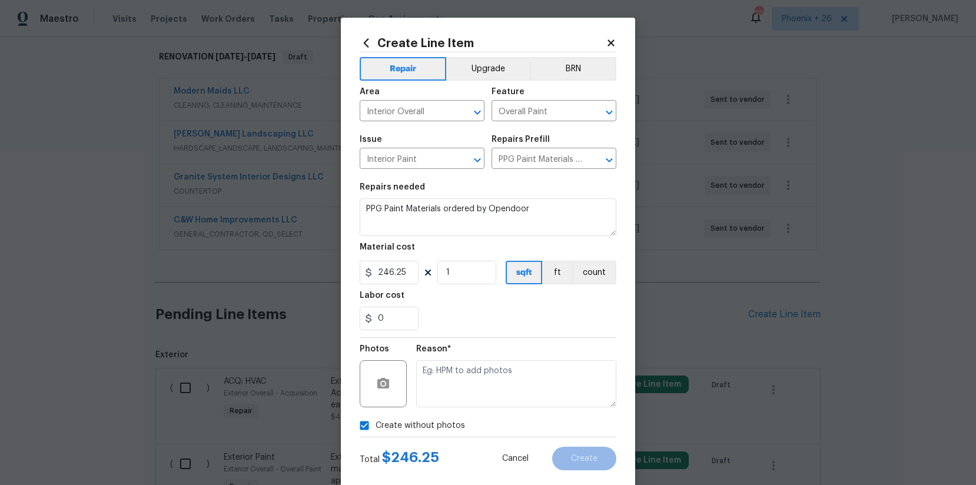
click at [466, 397] on textarea at bounding box center [516, 383] width 200 height 47
type textarea "NA"
click at [570, 456] on button "Create" at bounding box center [584, 459] width 64 height 24
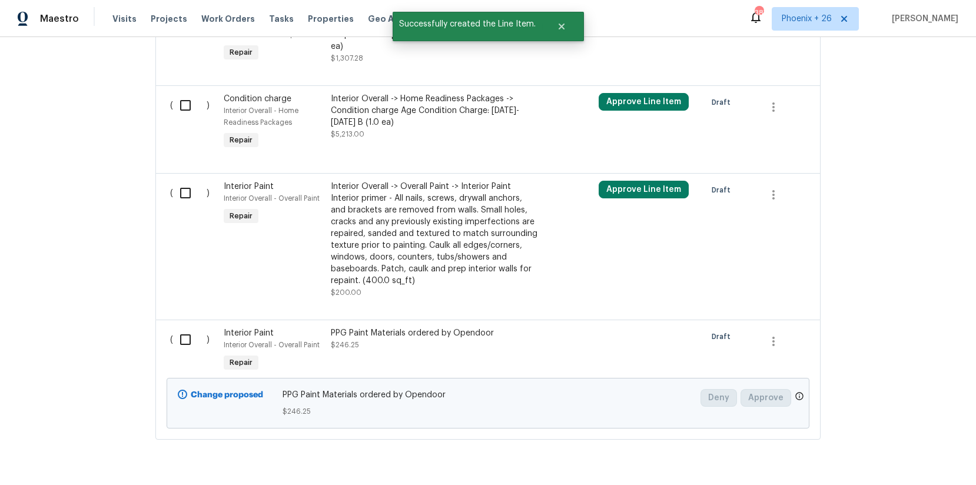
scroll to position [927, 0]
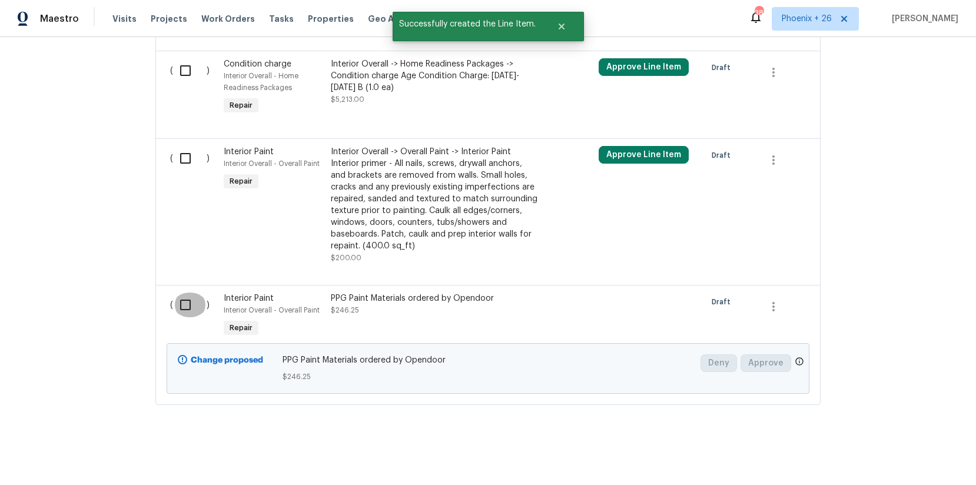
click at [187, 298] on input "checkbox" at bounding box center [190, 305] width 34 height 25
checkbox input "true"
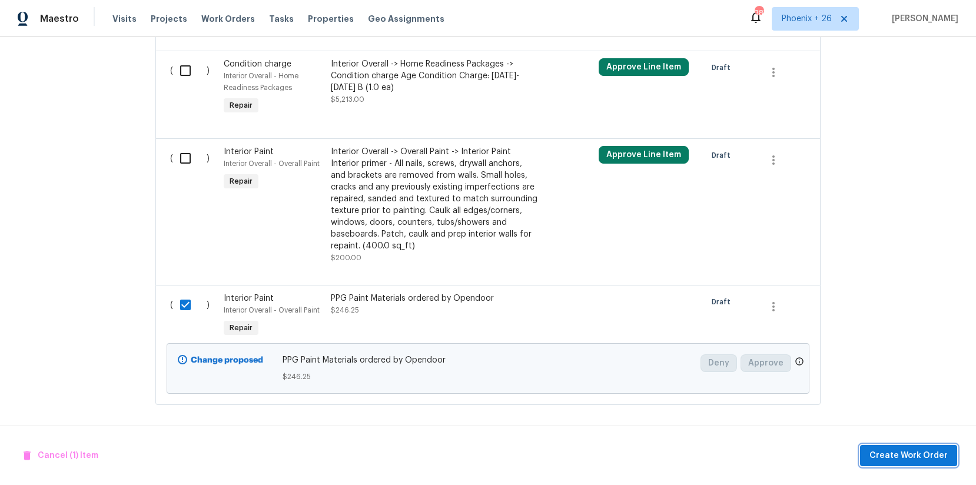
click at [900, 446] on button "Create Work Order" at bounding box center [908, 456] width 97 height 22
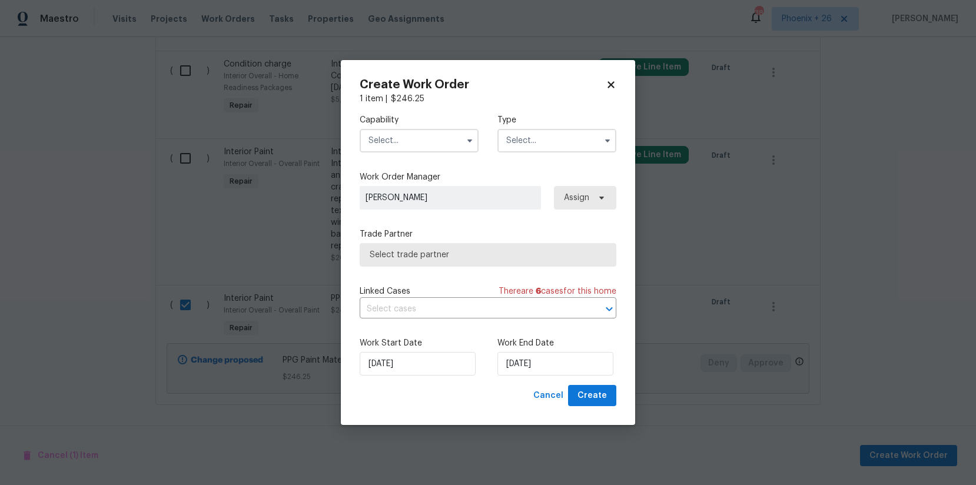
click at [413, 147] on input "text" at bounding box center [419, 141] width 119 height 24
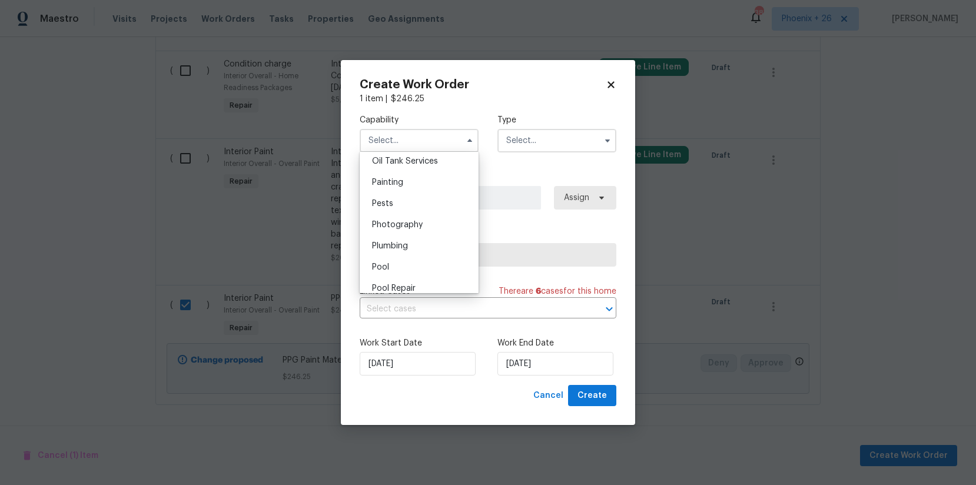
scroll to position [953, 0]
click at [434, 199] on div "Painting" at bounding box center [419, 201] width 113 height 21
type input "Painting"
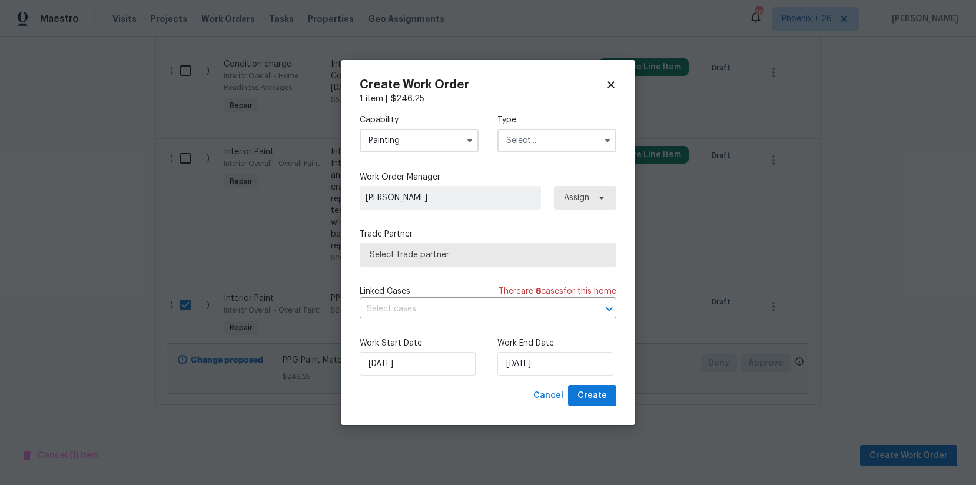
click at [546, 144] on input "text" at bounding box center [556, 141] width 119 height 24
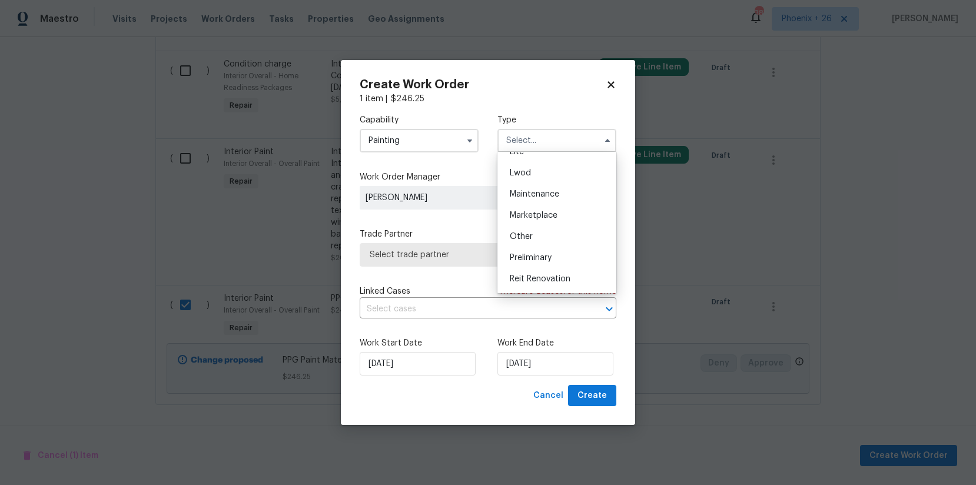
scroll to position [267, 0]
click at [552, 194] on span "Renovation" at bounding box center [532, 195] width 44 height 8
type input "Renovation"
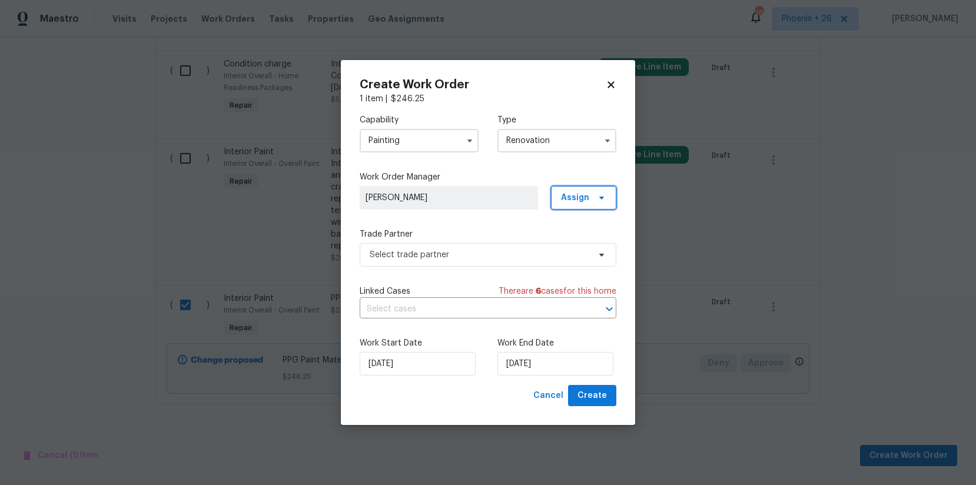
drag, startPoint x: 569, startPoint y: 199, endPoint x: 570, endPoint y: 210, distance: 11.2
click at [569, 199] on span "Assign" at bounding box center [575, 198] width 28 height 12
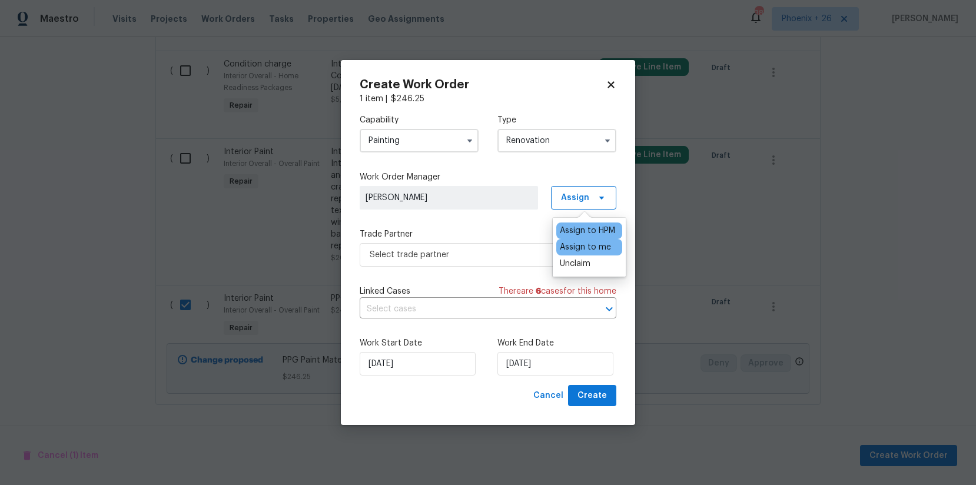
click at [566, 251] on div "Assign to me" at bounding box center [585, 247] width 51 height 12
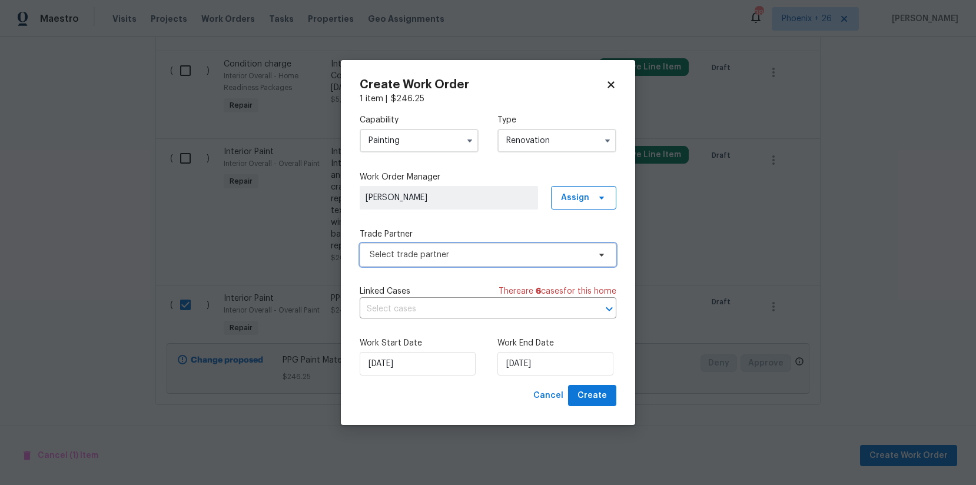
click at [503, 260] on span "Select trade partner" at bounding box center [480, 255] width 220 height 12
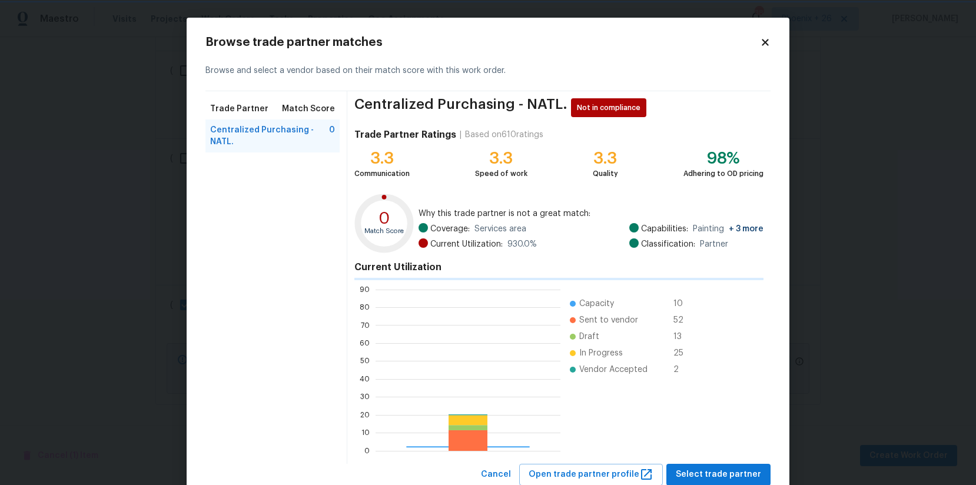
scroll to position [165, 185]
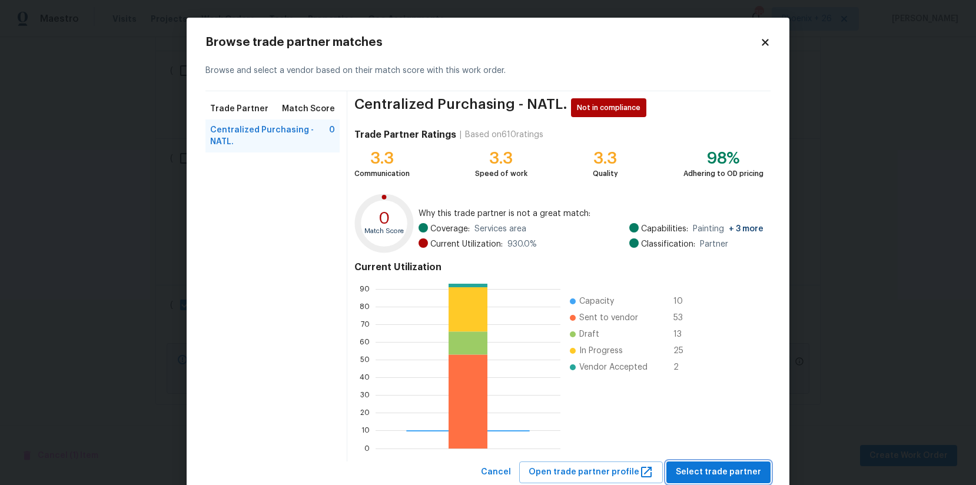
click at [716, 464] on button "Select trade partner" at bounding box center [718, 473] width 104 height 22
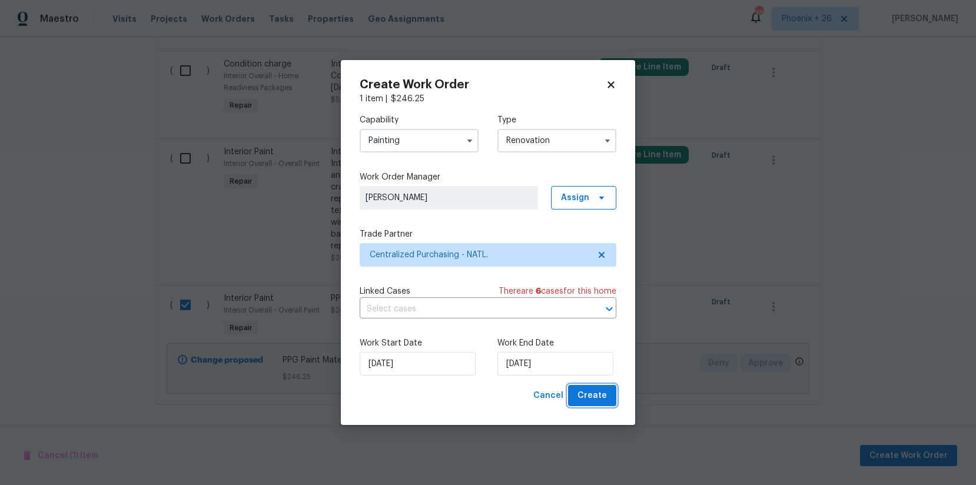
click at [595, 401] on span "Create" at bounding box center [592, 396] width 29 height 15
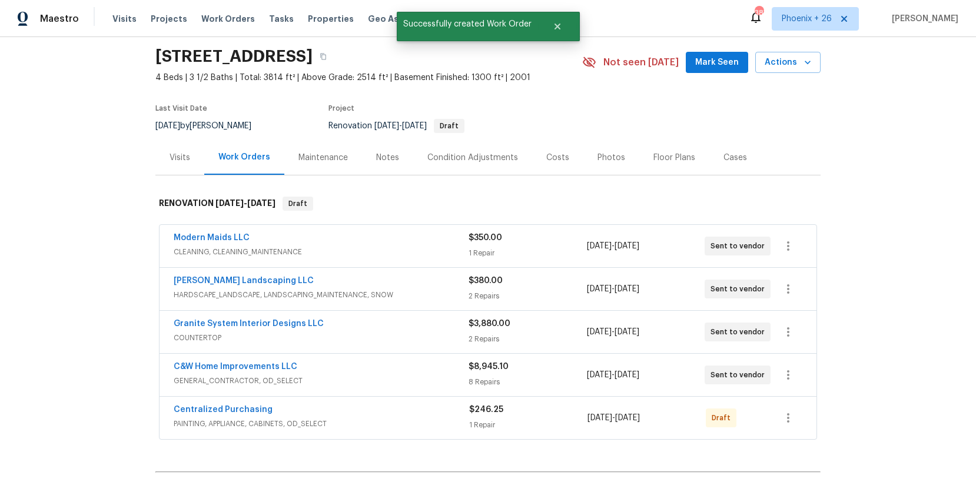
scroll to position [97, 0]
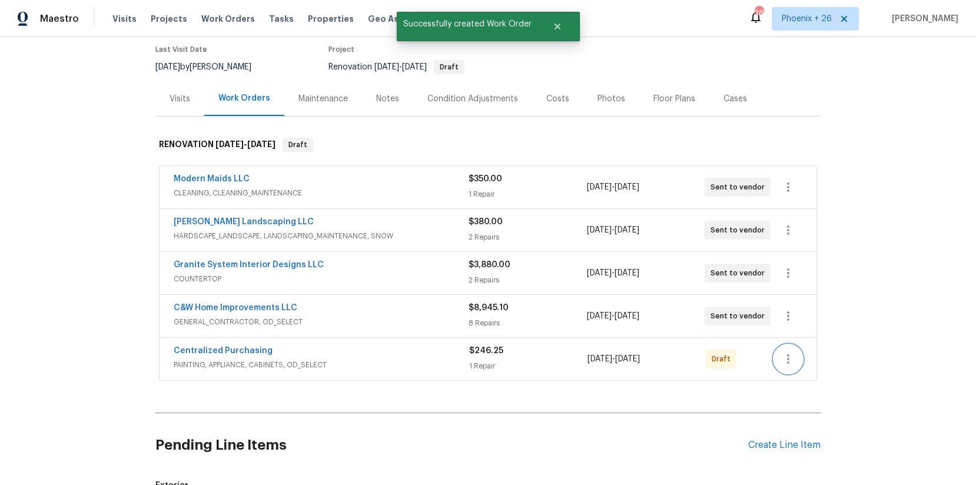
click at [796, 353] on button "button" at bounding box center [788, 359] width 28 height 28
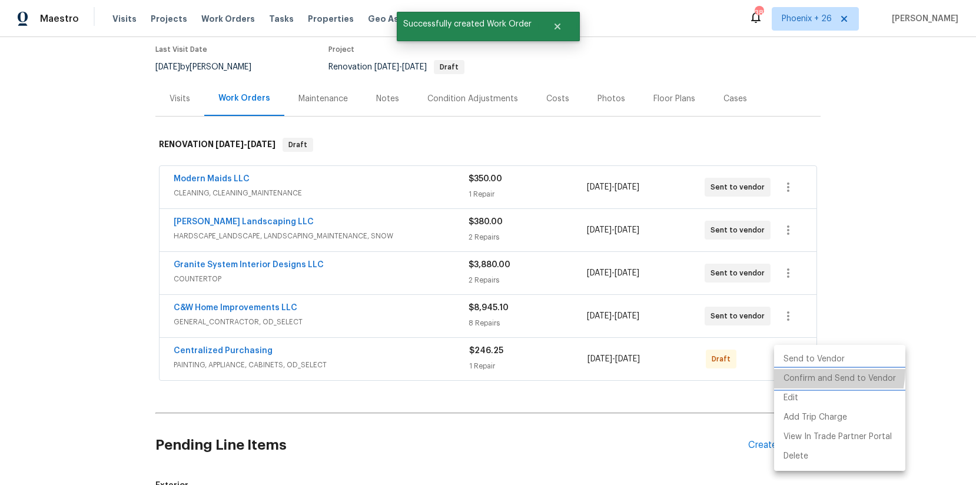
click at [797, 369] on li "Confirm and Send to Vendor" at bounding box center [839, 378] width 131 height 19
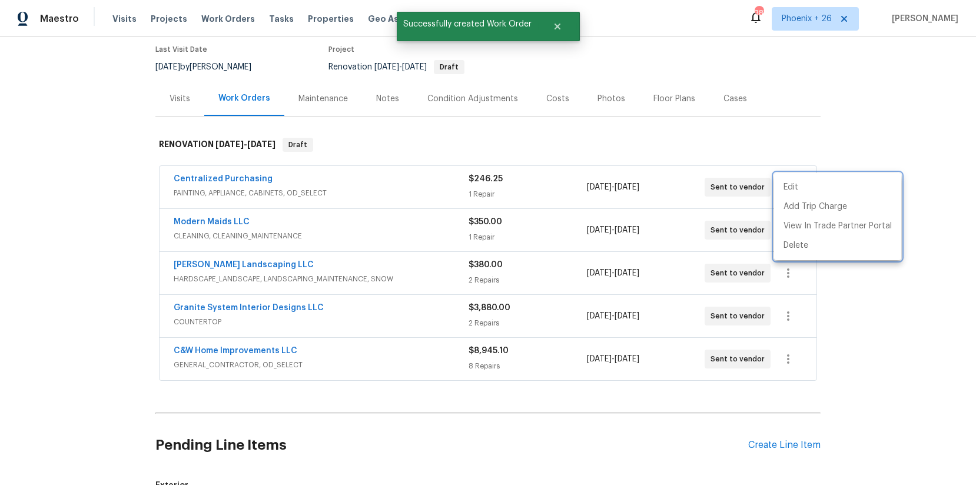
click at [364, 210] on div at bounding box center [488, 242] width 976 height 485
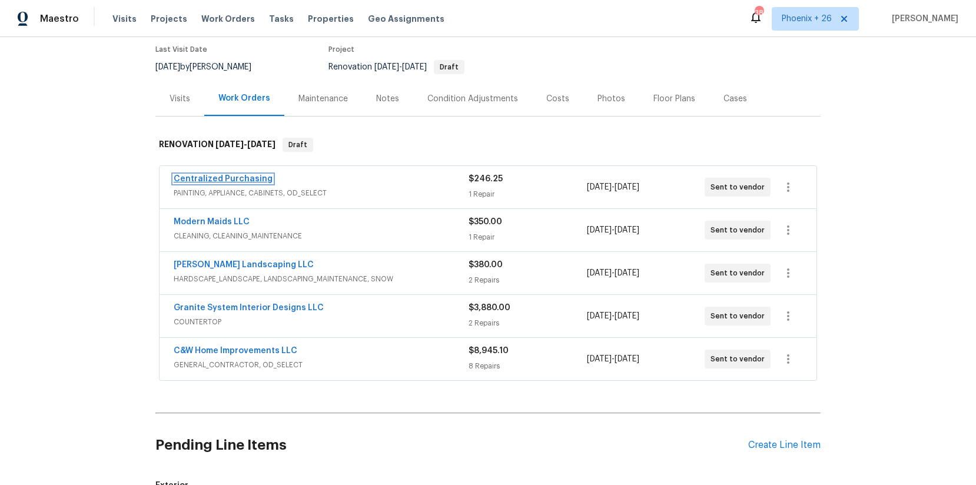
click at [248, 182] on link "Centralized Purchasing" at bounding box center [223, 179] width 99 height 8
